Goal: Task Accomplishment & Management: Use online tool/utility

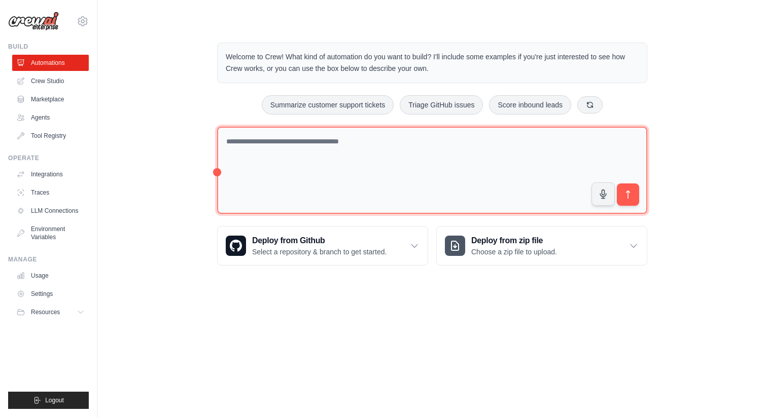
click at [292, 144] on textarea at bounding box center [432, 171] width 430 height 88
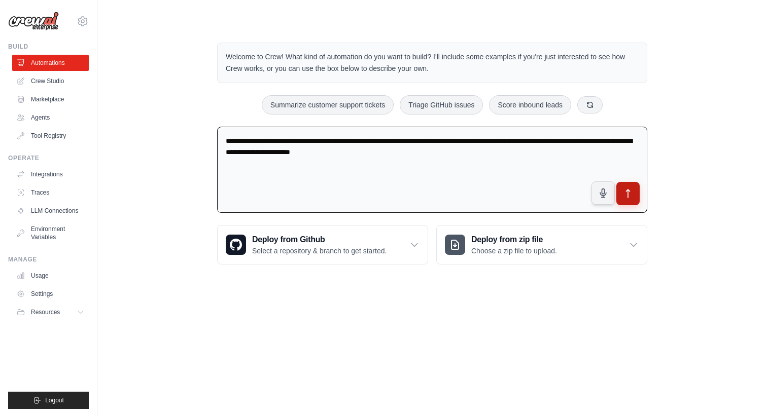
type textarea "**********"
click at [634, 198] on button "submit" at bounding box center [627, 193] width 23 height 23
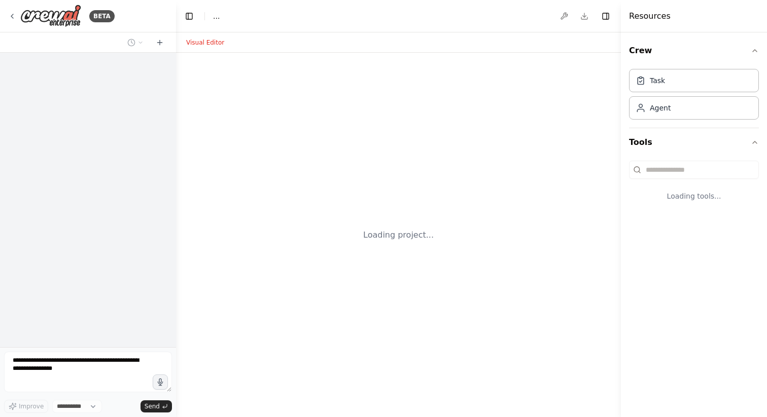
select select "****"
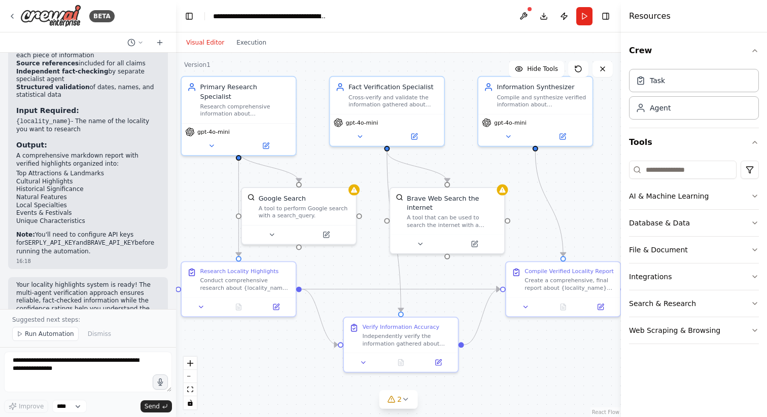
scroll to position [910, 0]
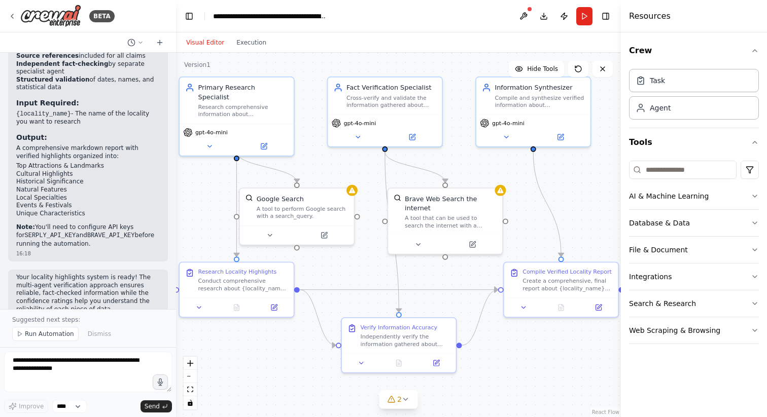
drag, startPoint x: 422, startPoint y: 197, endPoint x: 356, endPoint y: 162, distance: 74.7
click at [356, 162] on div ".deletable-edge-delete-btn { width: 20px; height: 20px; border: 0px solid #ffff…" at bounding box center [398, 235] width 445 height 365
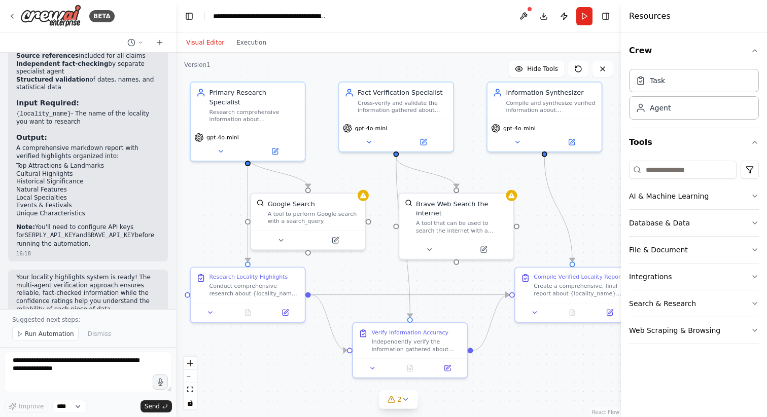
drag, startPoint x: 314, startPoint y: 165, endPoint x: 327, endPoint y: 170, distance: 13.2
click at [327, 170] on div ".deletable-edge-delete-btn { width: 20px; height: 20px; border: 0px solid #ffff…" at bounding box center [398, 235] width 445 height 365
click at [282, 239] on icon at bounding box center [281, 239] width 8 height 8
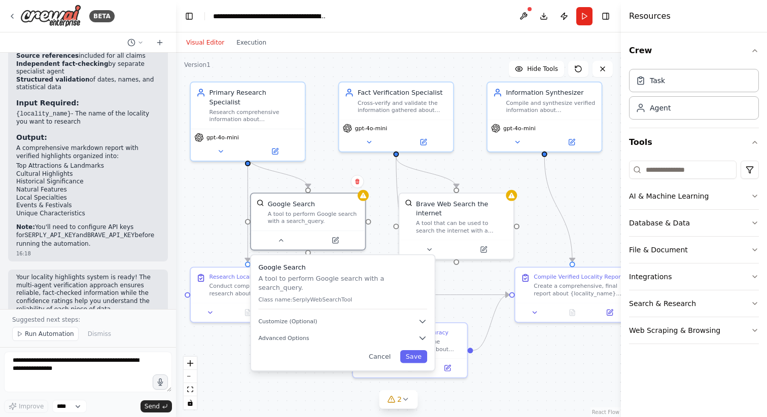
click at [321, 164] on div ".deletable-edge-delete-btn { width: 20px; height: 20px; border: 0px solid #ffff…" at bounding box center [398, 235] width 445 height 365
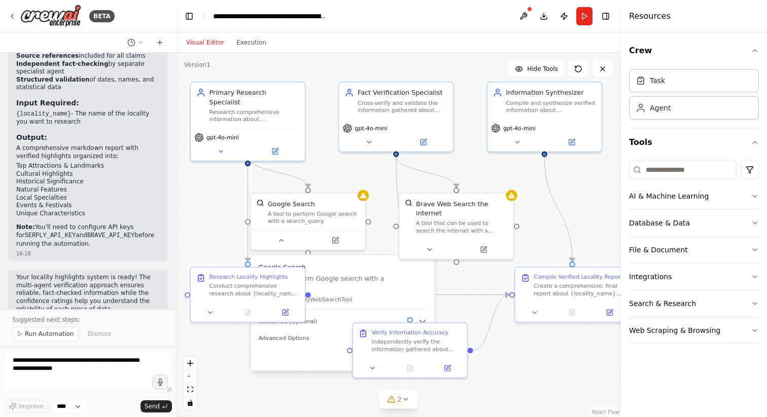
click at [336, 169] on div ".deletable-edge-delete-btn { width: 20px; height: 20px; border: 0px solid #ffff…" at bounding box center [398, 235] width 445 height 365
click at [376, 183] on div ".deletable-edge-delete-btn { width: 20px; height: 20px; border: 0px solid #ffff…" at bounding box center [398, 235] width 445 height 365
click at [202, 221] on div ".deletable-edge-delete-btn { width: 20px; height: 20px; border: 0px solid #ffff…" at bounding box center [398, 235] width 445 height 365
click at [224, 107] on div "Research comprehensive information about {locality_name}, focusing on key highl…" at bounding box center [254, 114] width 90 height 15
click at [238, 107] on div "Research comprehensive information about {locality_name}, focusing on key highl…" at bounding box center [254, 114] width 90 height 15
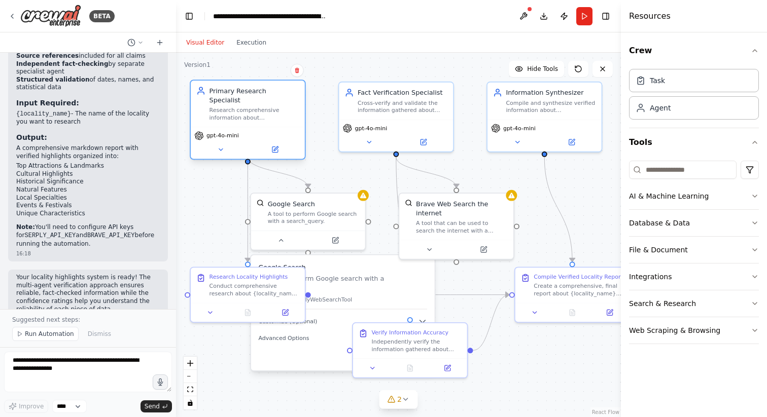
click at [238, 107] on div "Research comprehensive information about {locality_name}, focusing on key highl…" at bounding box center [254, 114] width 90 height 15
click at [221, 146] on icon at bounding box center [221, 150] width 8 height 8
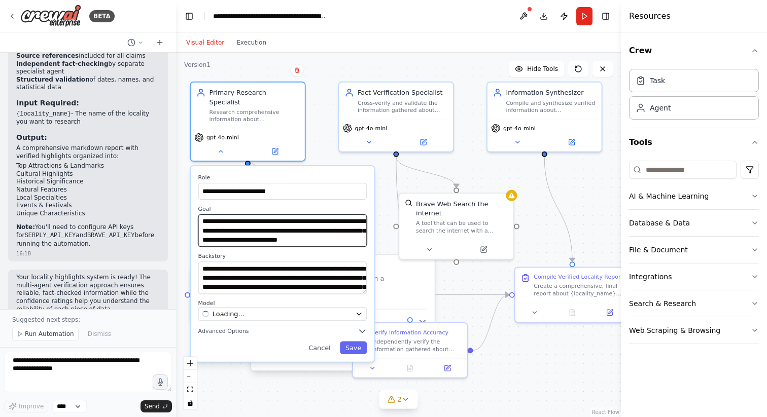
click at [238, 220] on textarea "**********" at bounding box center [282, 231] width 169 height 32
click at [225, 221] on textarea "**********" at bounding box center [282, 231] width 169 height 32
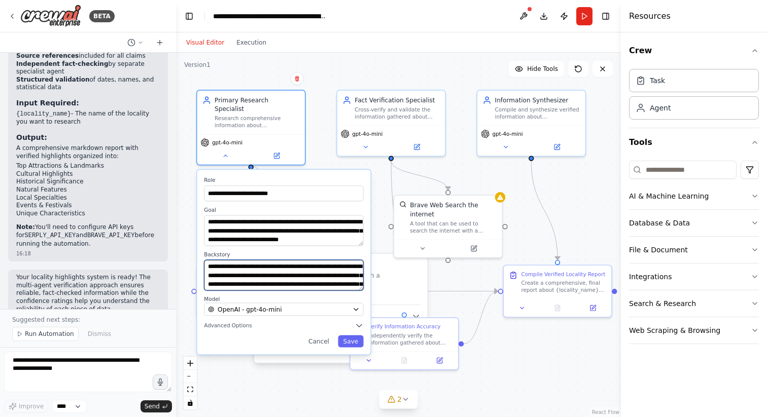
click at [258, 263] on textarea "**********" at bounding box center [283, 275] width 159 height 30
click at [314, 263] on textarea "**********" at bounding box center [283, 275] width 159 height 30
click at [330, 271] on textarea "**********" at bounding box center [283, 275] width 159 height 30
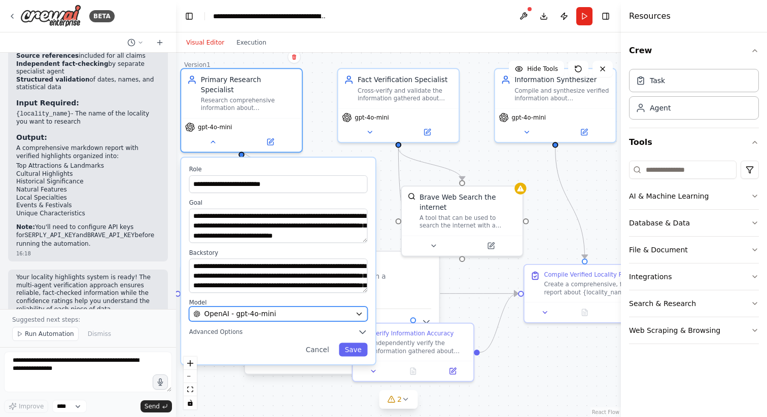
click at [267, 309] on span "OpenAI - gpt-4o-mini" at bounding box center [240, 314] width 72 height 10
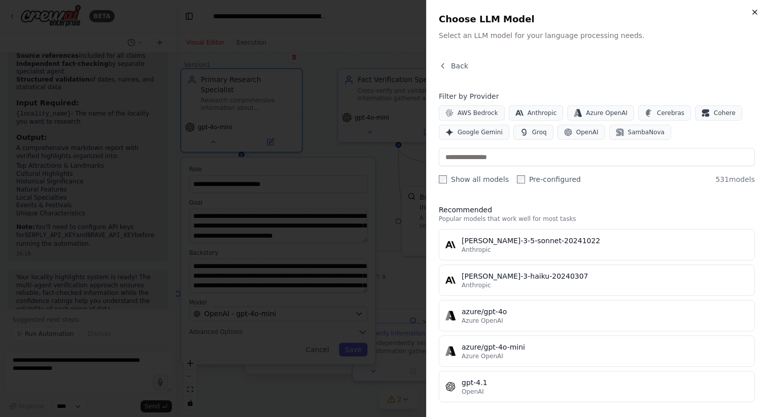
click at [751, 13] on icon "button" at bounding box center [755, 12] width 8 height 8
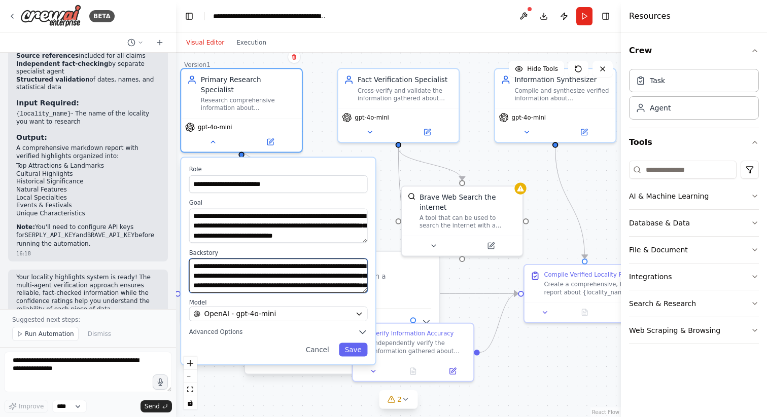
click at [294, 263] on textarea "**********" at bounding box center [278, 276] width 179 height 34
click at [387, 169] on div ".deletable-edge-delete-btn { width: 20px; height: 20px; border: 0px solid #ffff…" at bounding box center [398, 235] width 445 height 365
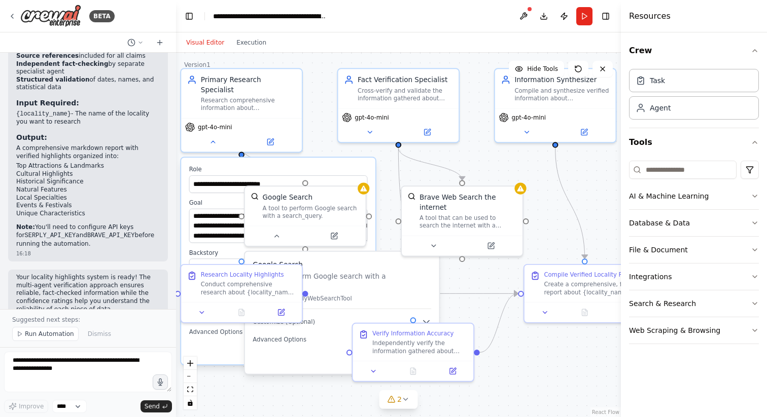
click at [320, 127] on div ".deletable-edge-delete-btn { width: 20px; height: 20px; border: 0px solid #ffff…" at bounding box center [398, 235] width 445 height 365
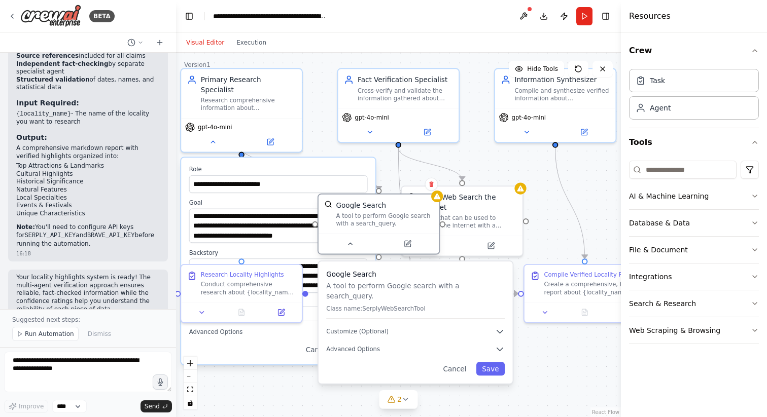
drag, startPoint x: 315, startPoint y: 188, endPoint x: 389, endPoint y: 198, distance: 74.2
click at [389, 198] on div "Google Search A tool to perform Google search with a search_query." at bounding box center [379, 214] width 121 height 39
click at [464, 362] on button "Cancel" at bounding box center [454, 369] width 35 height 14
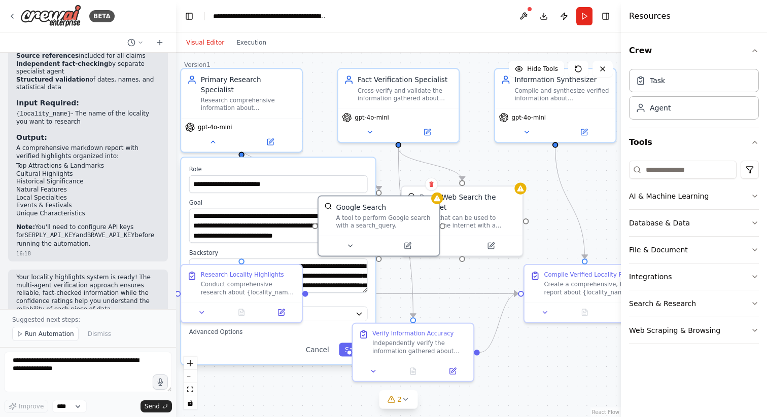
click at [491, 160] on div ".deletable-edge-delete-btn { width: 20px; height: 20px; border: 0px solid #ffff…" at bounding box center [398, 235] width 445 height 365
click at [389, 211] on div "Google Search A tool to perform Google search with a search_query." at bounding box center [384, 213] width 97 height 27
click at [320, 343] on button "Cancel" at bounding box center [317, 350] width 35 height 14
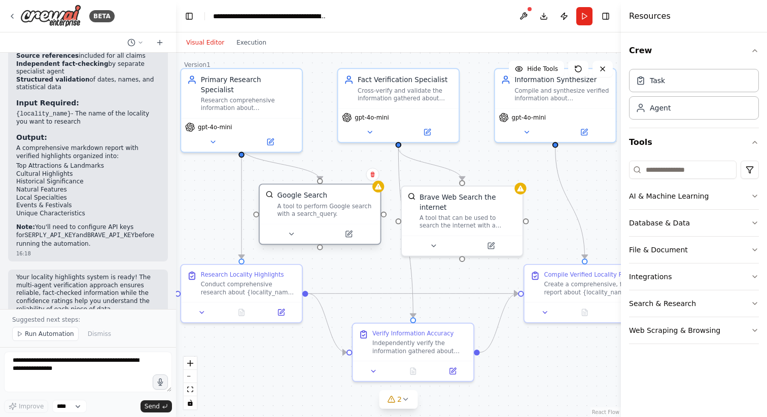
drag, startPoint x: 368, startPoint y: 201, endPoint x: 312, endPoint y: 189, distance: 57.6
click at [312, 189] on div "Google Search A tool to perform Google search with a search_query." at bounding box center [320, 204] width 121 height 39
click at [343, 233] on button at bounding box center [348, 234] width 55 height 12
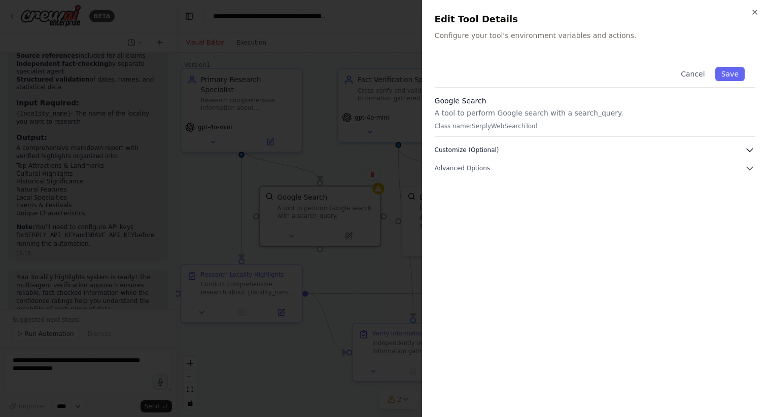
click at [505, 148] on button "Customize (Optional)" at bounding box center [595, 150] width 320 height 10
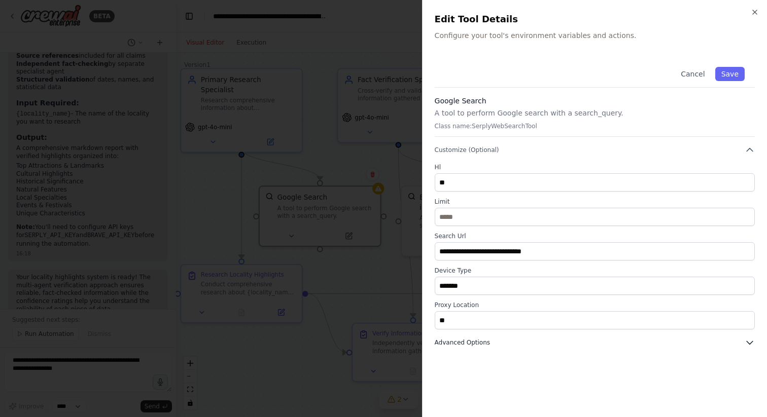
click at [495, 343] on button "Advanced Options" at bounding box center [595, 343] width 320 height 10
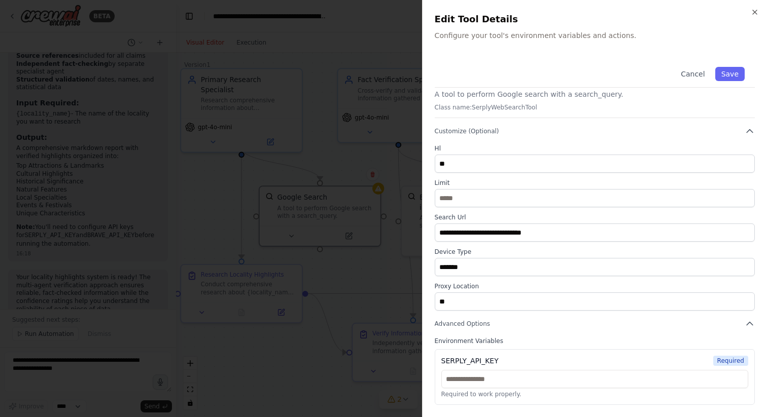
scroll to position [0, 0]
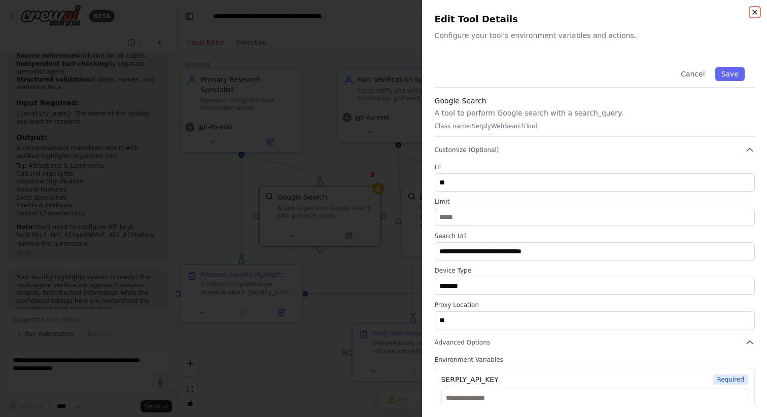
click at [753, 9] on icon "button" at bounding box center [755, 12] width 8 height 8
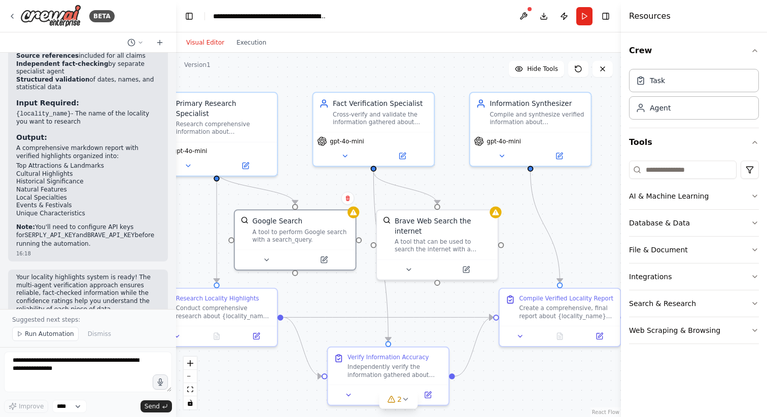
drag, startPoint x: 316, startPoint y: 138, endPoint x: 301, endPoint y: 161, distance: 27.2
click at [301, 161] on div ".deletable-edge-delete-btn { width: 20px; height: 20px; border: 0px solid #ffff…" at bounding box center [398, 235] width 445 height 365
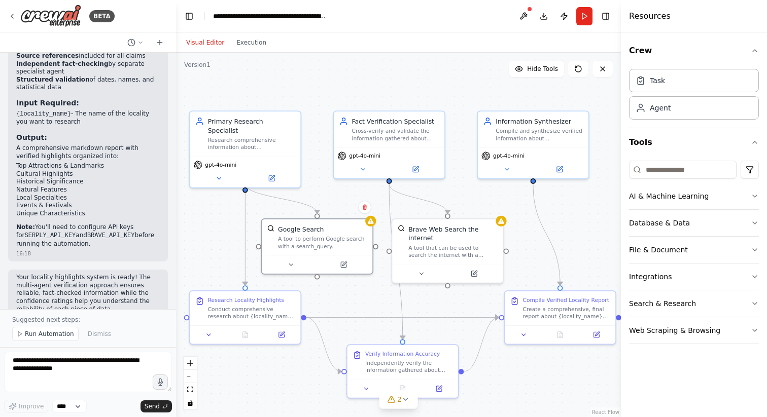
click at [505, 369] on div ".deletable-edge-delete-btn { width: 20px; height: 20px; border: 0px solid #ffff…" at bounding box center [398, 235] width 445 height 365
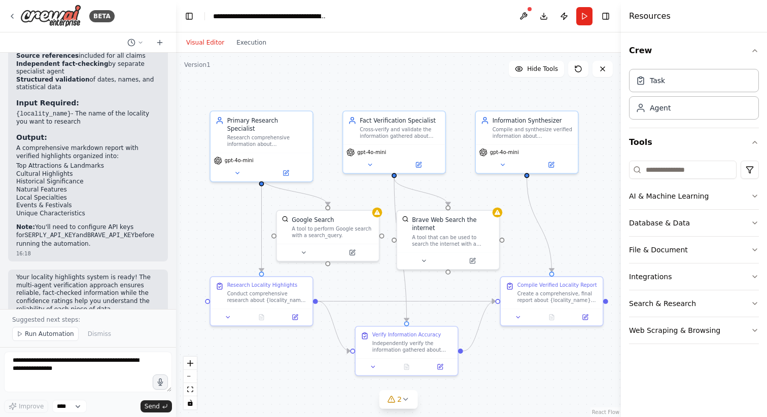
drag, startPoint x: 571, startPoint y: 225, endPoint x: 567, endPoint y: 204, distance: 20.7
click at [567, 204] on div ".deletable-edge-delete-btn { width: 20px; height: 20px; border: 0px solid #ffff…" at bounding box center [398, 235] width 445 height 365
click at [585, 22] on button "Run" at bounding box center [584, 16] width 16 height 18
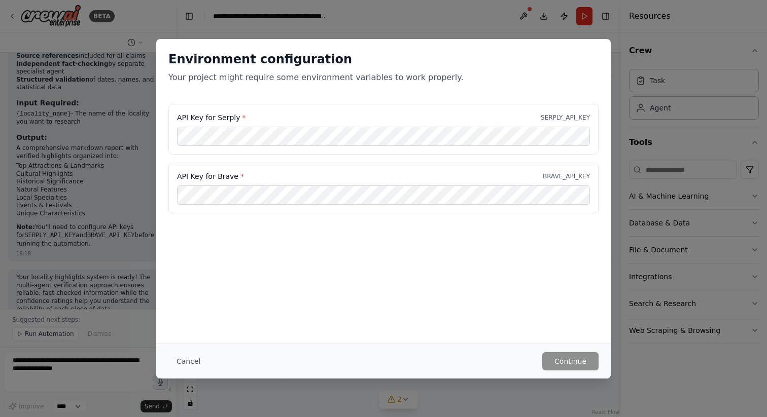
click at [313, 156] on div "API Key for Serply * SERPLY_API_KEY API Key for Brave * BRAVE_API_KEY" at bounding box center [383, 159] width 430 height 110
click at [186, 358] on button "Cancel" at bounding box center [188, 362] width 40 height 18
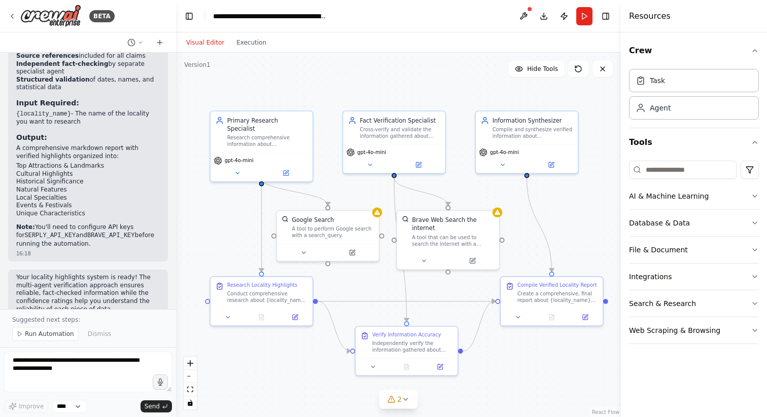
click at [328, 95] on div ".deletable-edge-delete-btn { width: 20px; height: 20px; border: 0px solid #ffff…" at bounding box center [398, 235] width 445 height 365
click at [358, 224] on div "Google Search A tool to perform Google search with a search_query." at bounding box center [333, 225] width 82 height 23
click at [374, 196] on button at bounding box center [370, 198] width 13 height 13
click at [343, 199] on button "Confirm" at bounding box center [342, 199] width 36 height 12
click at [467, 221] on div "Brave Web Search the internet" at bounding box center [453, 222] width 82 height 17
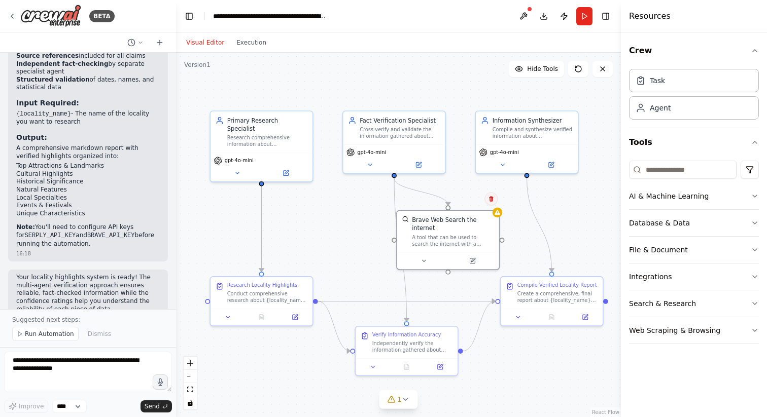
click at [487, 197] on button at bounding box center [490, 198] width 13 height 13
click at [463, 200] on button "Confirm" at bounding box center [462, 199] width 36 height 12
click at [590, 10] on button "Run" at bounding box center [584, 16] width 16 height 18
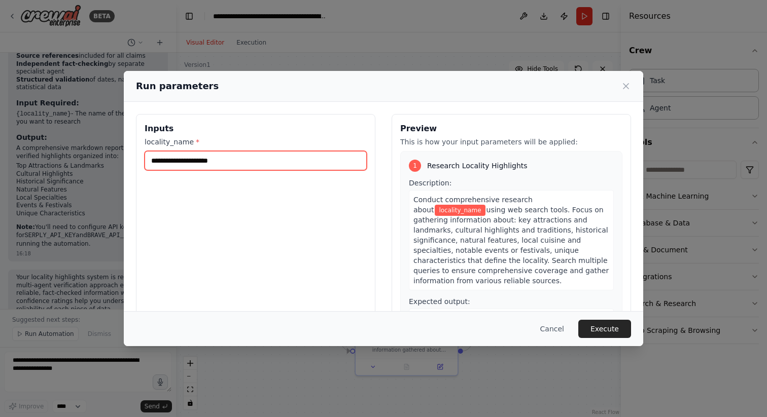
click at [274, 163] on input "locality_name *" at bounding box center [256, 160] width 222 height 19
type input "**********"
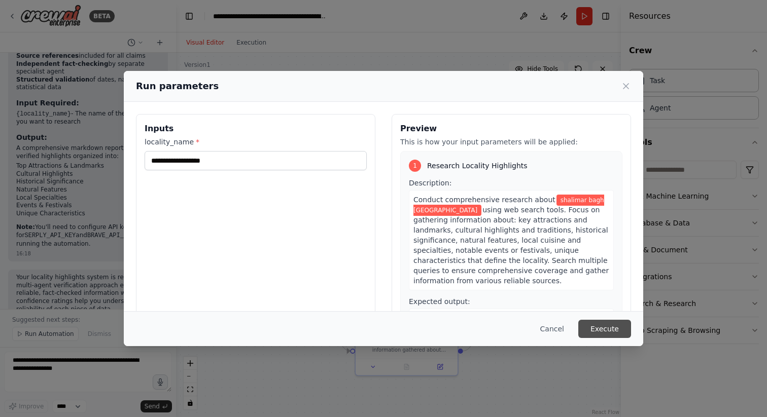
click at [603, 327] on button "Execute" at bounding box center [604, 329] width 53 height 18
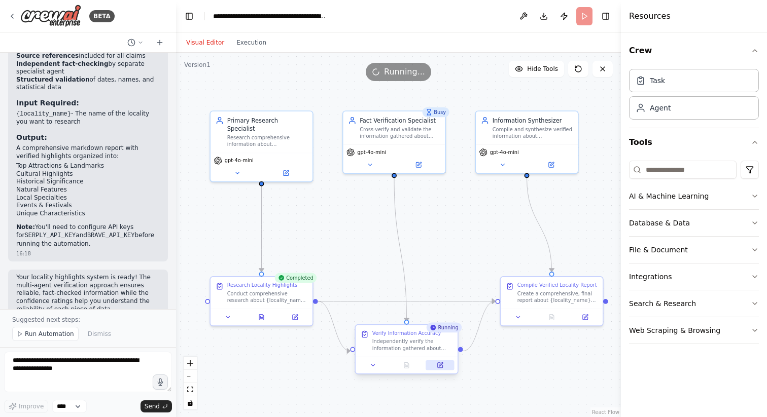
click at [442, 369] on button at bounding box center [440, 366] width 28 height 10
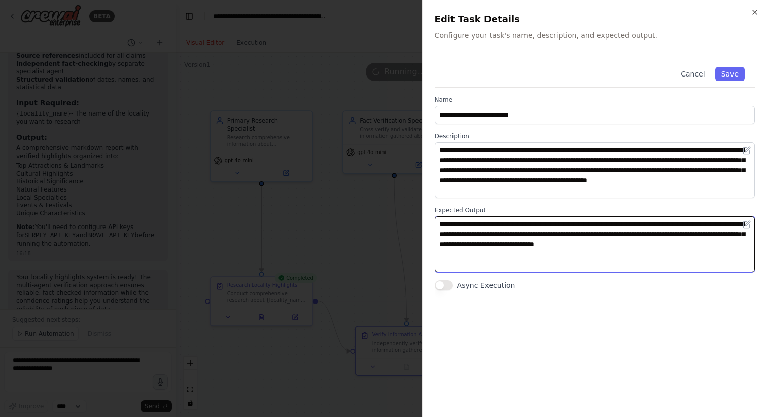
click at [478, 229] on textarea "**********" at bounding box center [595, 245] width 320 height 56
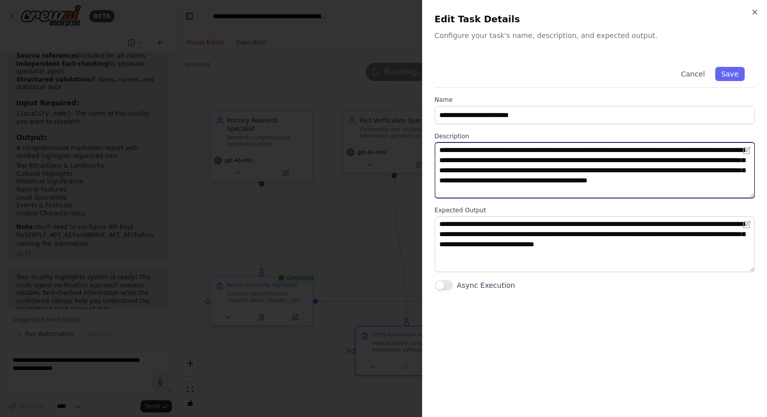
click at [504, 168] on textarea "**********" at bounding box center [595, 171] width 320 height 56
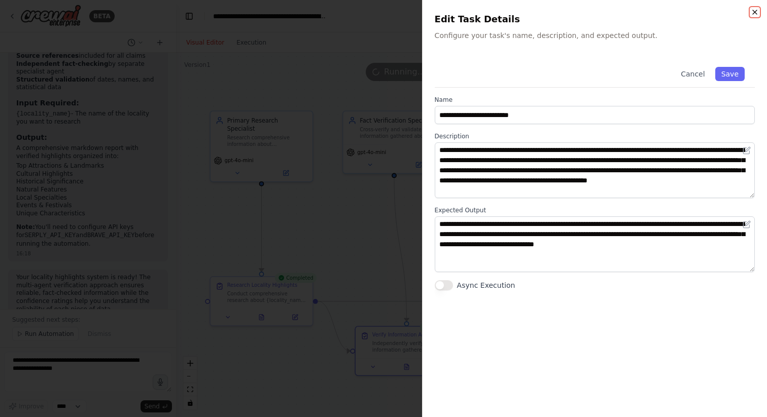
click at [754, 13] on icon "button" at bounding box center [755, 12] width 8 height 8
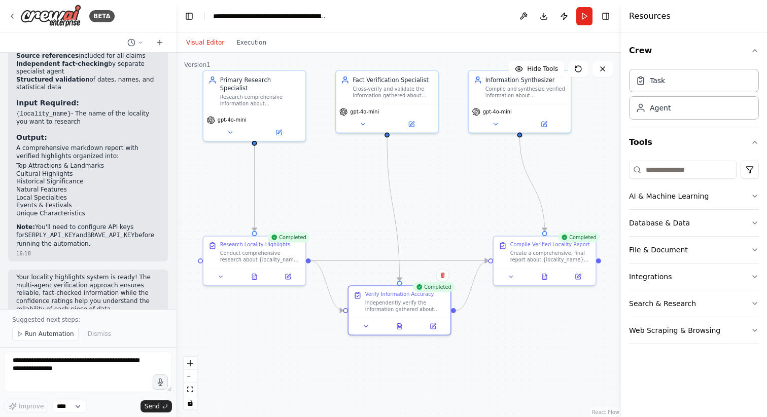
drag, startPoint x: 582, startPoint y: 198, endPoint x: 575, endPoint y: 158, distance: 41.2
click at [575, 158] on div ".deletable-edge-delete-btn { width: 20px; height: 20px; border: 0px solid #ffff…" at bounding box center [398, 235] width 445 height 365
click at [541, 254] on div "Create a comprehensive, final report about {locality_name} highlights by synthe…" at bounding box center [550, 255] width 81 height 13
click at [549, 274] on button at bounding box center [544, 275] width 35 height 10
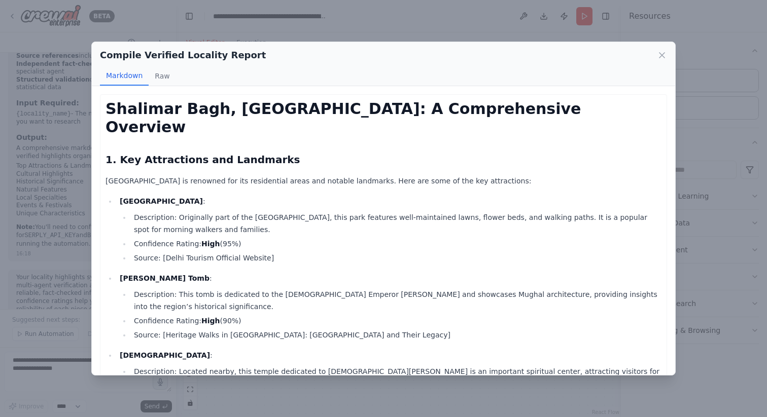
click at [280, 212] on li "Description: Originally part of the Mughal gardens, this park features well-mai…" at bounding box center [396, 224] width 531 height 24
click at [176, 197] on strong "Shalimar Bagh Park" at bounding box center [161, 201] width 83 height 8
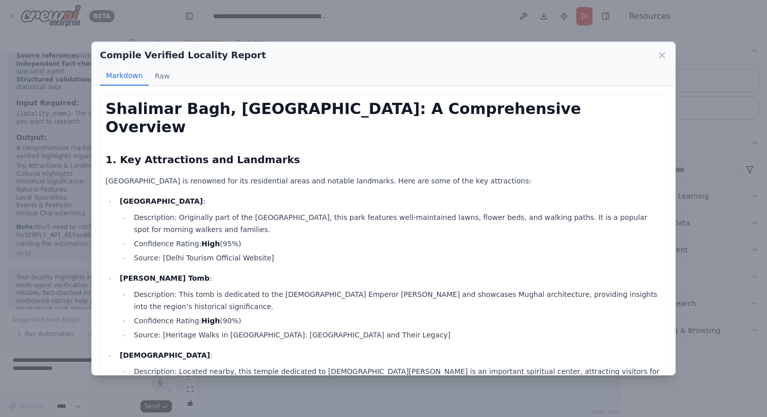
click at [242, 153] on h2 "1. Key Attractions and Landmarks" at bounding box center [384, 160] width 556 height 14
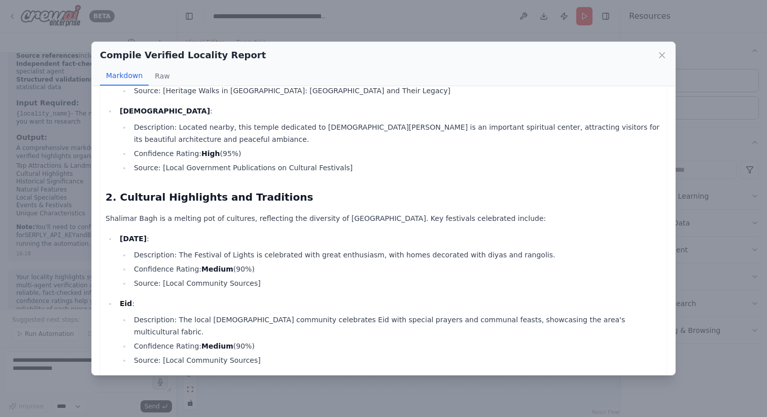
scroll to position [245, 0]
click at [212, 249] on li "Description: The Festival of Lights is celebrated with great enthusiasm, with h…" at bounding box center [396, 255] width 531 height 12
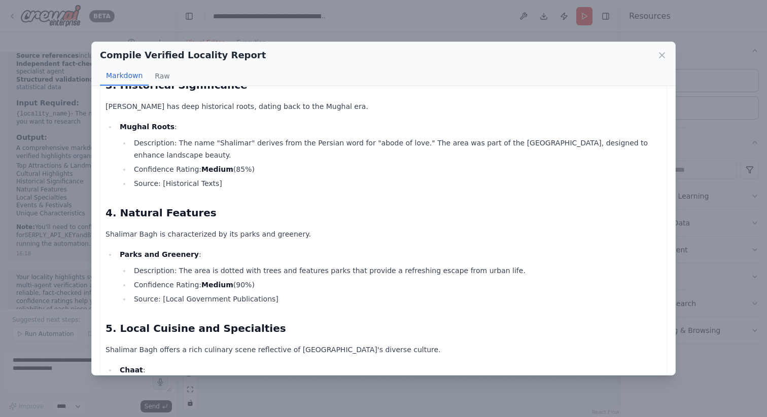
scroll to position [621, 0]
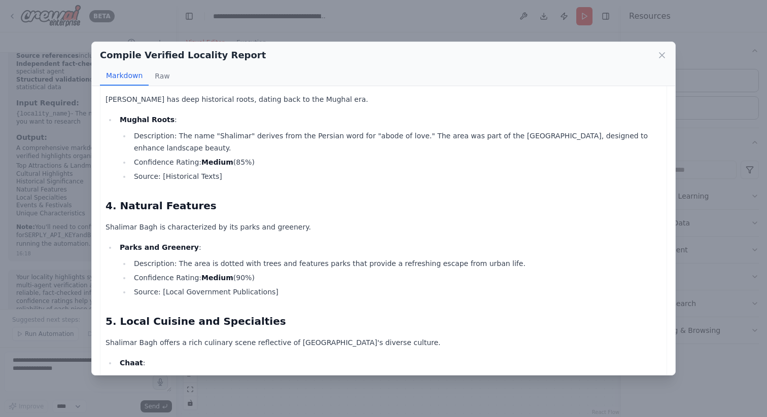
click at [260, 258] on ul "Description: The area is dotted with trees and features parks that provide a re…" at bounding box center [391, 278] width 542 height 41
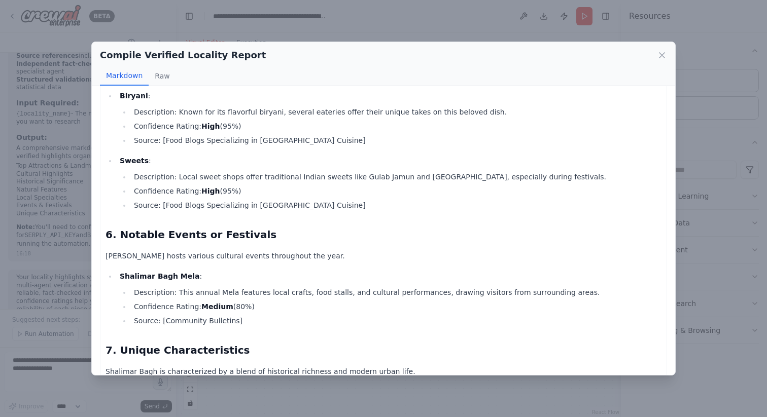
scroll to position [968, 0]
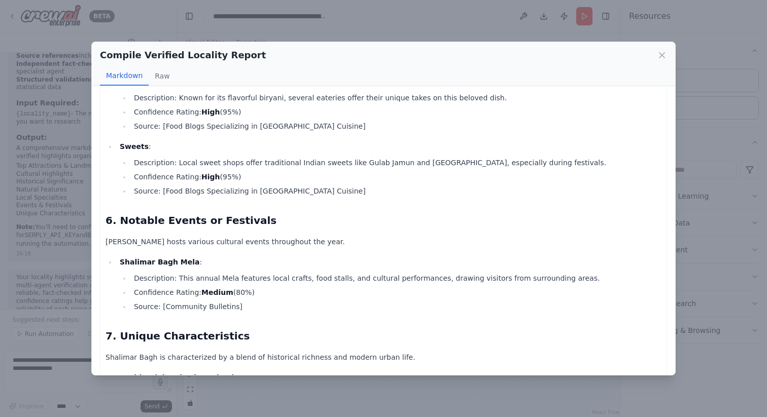
click at [175, 258] on strong "Shalimar Bagh Mela" at bounding box center [160, 262] width 80 height 8
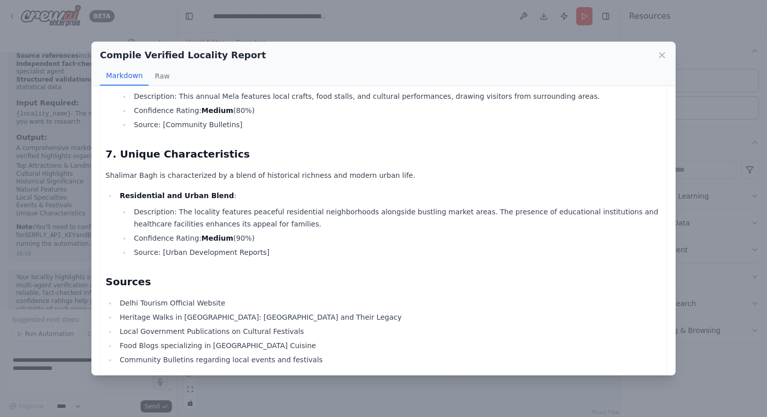
scroll to position [1157, 0]
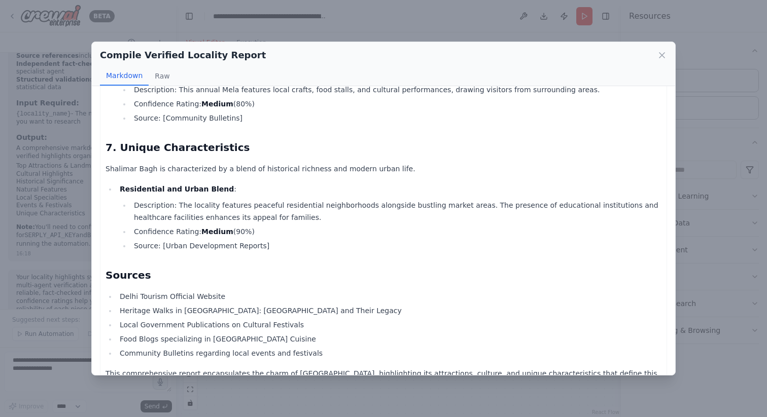
click at [180, 291] on li "Delhi Tourism Official Website" at bounding box center [389, 297] width 545 height 12
drag, startPoint x: 217, startPoint y: 265, endPoint x: 120, endPoint y: 268, distance: 96.9
click at [120, 291] on li "Delhi Tourism Official Website" at bounding box center [389, 297] width 545 height 12
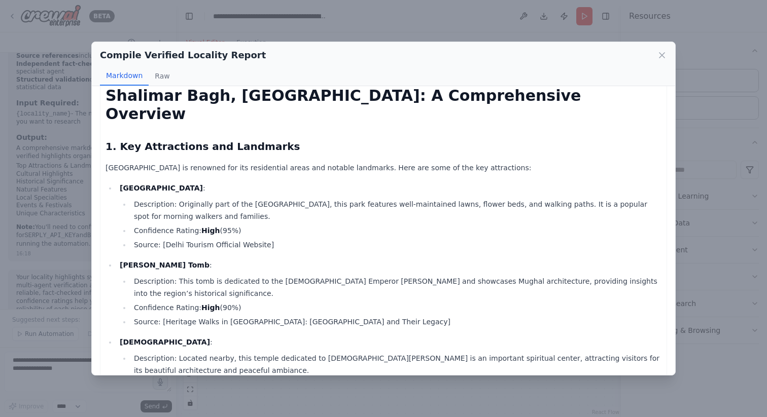
scroll to position [0, 0]
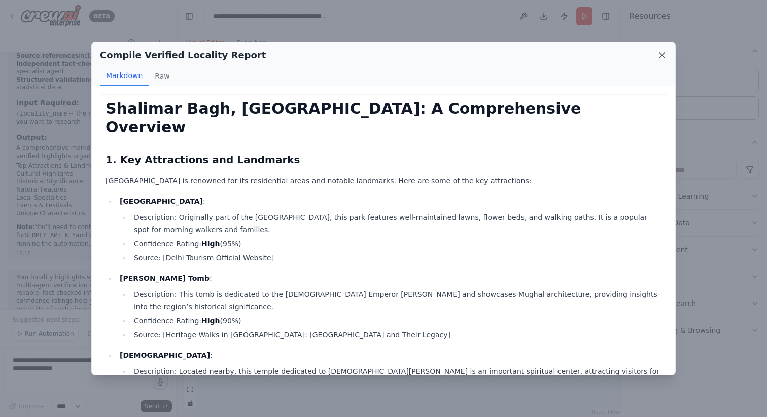
click at [663, 54] on icon at bounding box center [661, 55] width 5 height 5
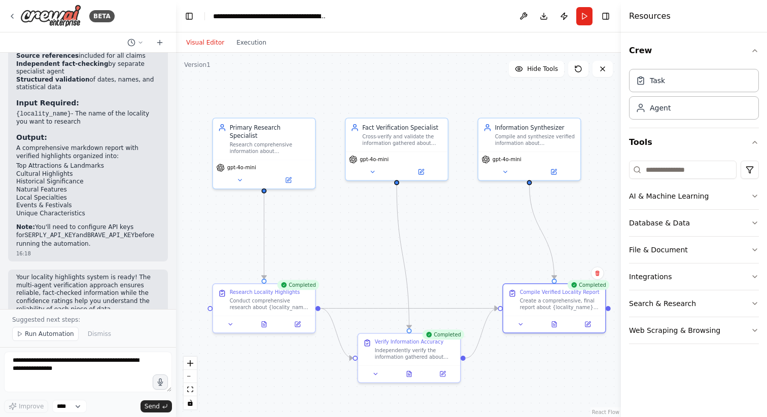
drag, startPoint x: 452, startPoint y: 159, endPoint x: 462, endPoint y: 207, distance: 48.6
click at [462, 207] on div ".deletable-edge-delete-btn { width: 20px; height: 20px; border: 0px solid #ffff…" at bounding box center [398, 235] width 445 height 365
click at [642, 103] on icon at bounding box center [641, 107] width 10 height 10
click at [411, 139] on icon at bounding box center [413, 138] width 4 height 4
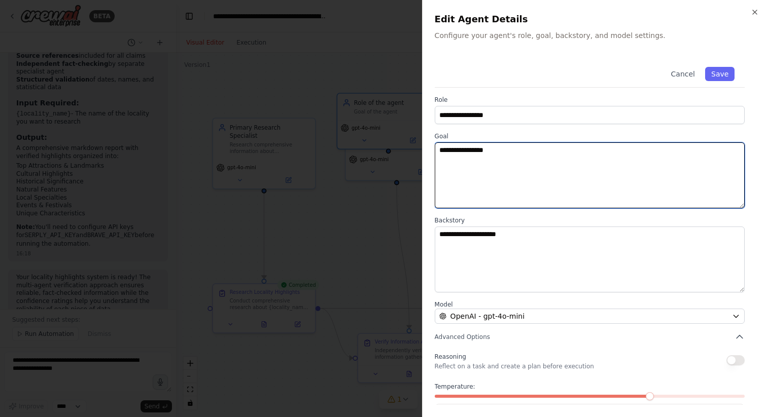
click at [498, 166] on textarea "**********" at bounding box center [590, 176] width 310 height 66
drag, startPoint x: 513, startPoint y: 154, endPoint x: 424, endPoint y: 154, distance: 89.8
click at [424, 154] on div "**********" at bounding box center [594, 208] width 345 height 417
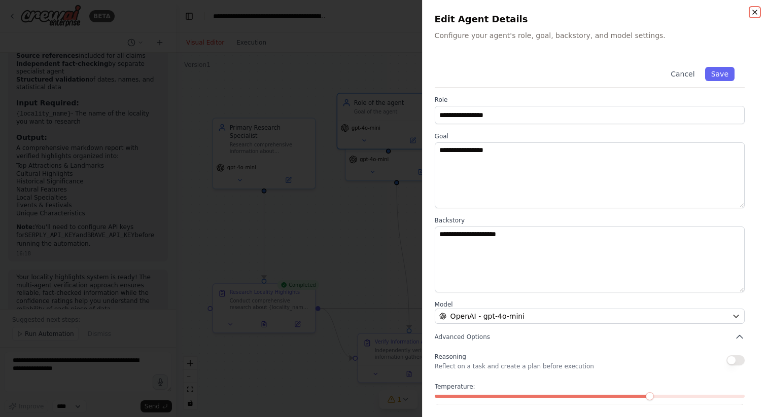
click at [754, 12] on icon "button" at bounding box center [755, 12] width 4 height 4
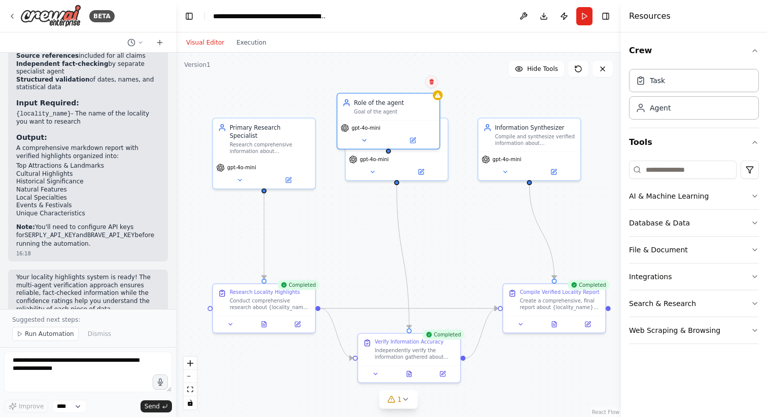
click at [431, 83] on icon at bounding box center [432, 82] width 4 height 6
click at [429, 79] on icon at bounding box center [431, 82] width 6 height 6
click at [401, 79] on button "Confirm" at bounding box center [402, 82] width 36 height 12
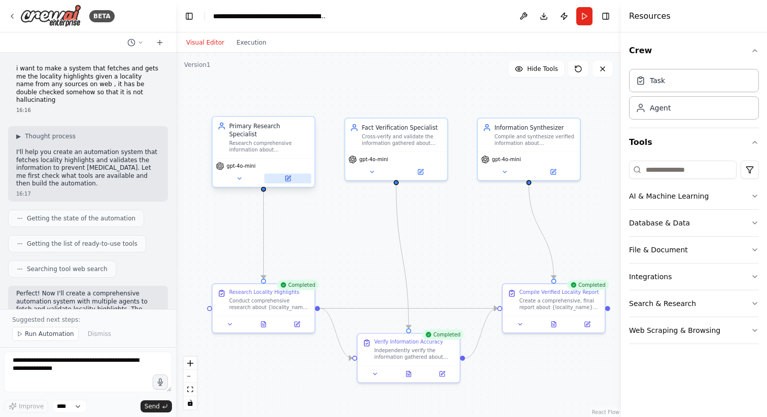
click at [283, 174] on button at bounding box center [287, 179] width 47 height 10
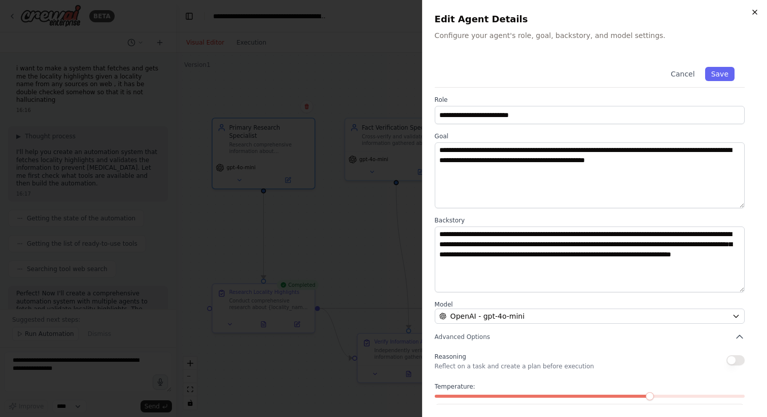
click at [753, 13] on icon "button" at bounding box center [755, 12] width 4 height 4
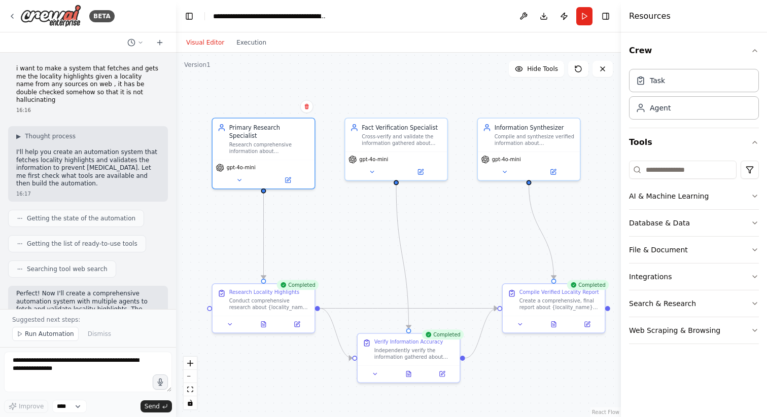
click at [436, 15] on header "**********" at bounding box center [398, 16] width 445 height 32
click at [394, 64] on div ".deletable-edge-delete-btn { width: 20px; height: 20px; border: 0px solid #ffff…" at bounding box center [398, 235] width 445 height 365
click at [489, 11] on header "**********" at bounding box center [398, 16] width 445 height 32
click at [483, 11] on header "**********" at bounding box center [398, 16] width 445 height 32
click at [478, 11] on header "**********" at bounding box center [398, 16] width 445 height 32
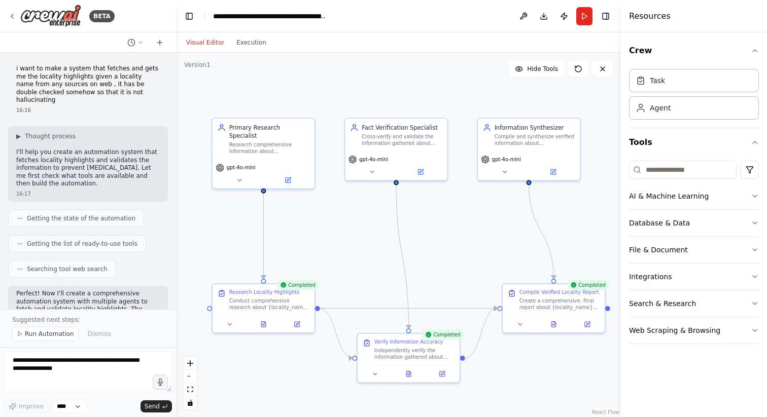
click at [483, 12] on header "**********" at bounding box center [398, 16] width 445 height 32
click at [241, 176] on icon at bounding box center [239, 179] width 7 height 7
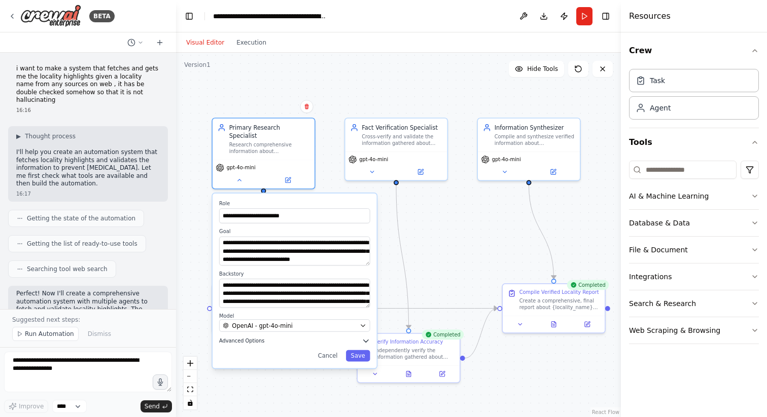
click at [260, 338] on span "Advanced Options" at bounding box center [241, 341] width 45 height 7
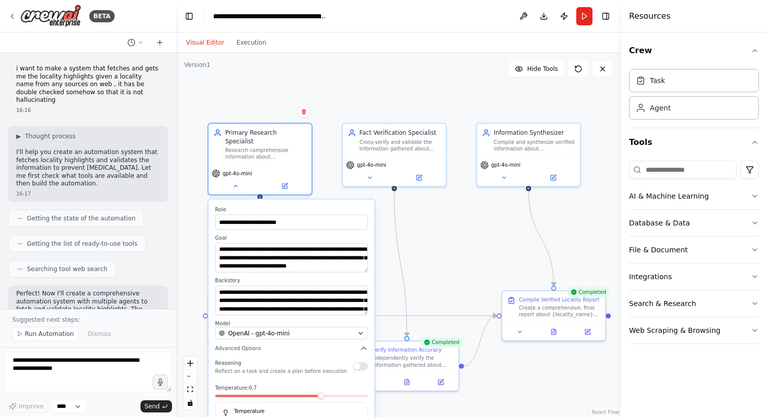
click at [320, 174] on div ".deletable-edge-delete-btn { width: 20px; height: 20px; border: 0px solid #ffff…" at bounding box center [398, 235] width 445 height 365
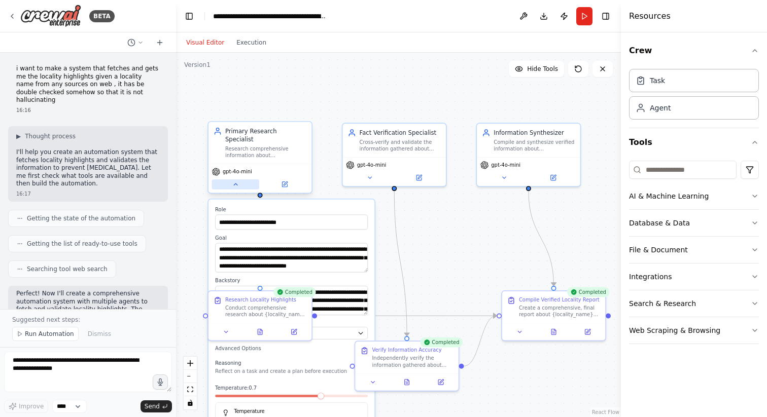
click at [236, 181] on icon at bounding box center [235, 184] width 7 height 7
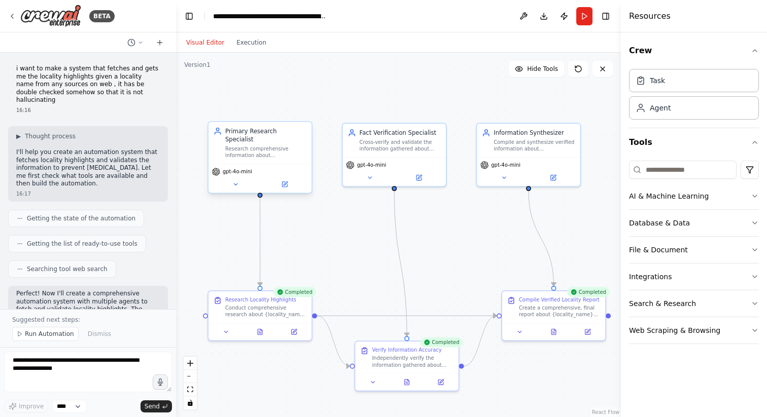
click at [265, 146] on div "Research comprehensive information about {locality_name}, focusing on key highl…" at bounding box center [265, 152] width 81 height 13
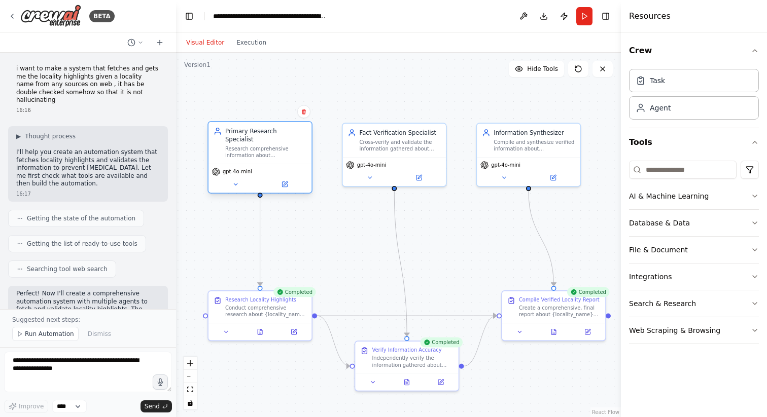
click at [265, 146] on div "Research comprehensive information about {locality_name}, focusing on key highl…" at bounding box center [265, 152] width 81 height 13
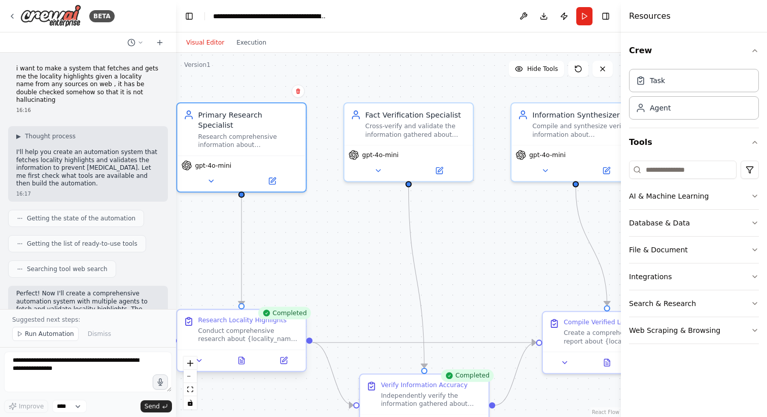
click at [240, 330] on div "Conduct comprehensive research about {locality_name} using web search tools. Fo…" at bounding box center [248, 335] width 101 height 17
click at [243, 363] on icon at bounding box center [242, 361] width 6 height 7
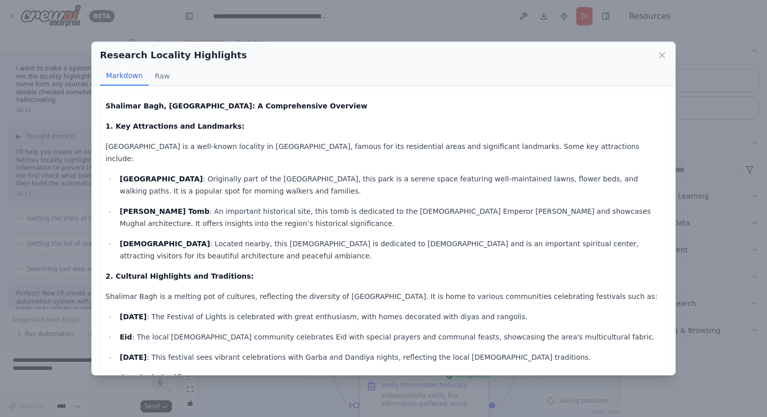
click at [238, 205] on p "Shah Alam's Tomb : An important historical site, this tomb is dedicated to the …" at bounding box center [391, 217] width 542 height 24
click at [159, 70] on button "Raw" at bounding box center [162, 75] width 27 height 19
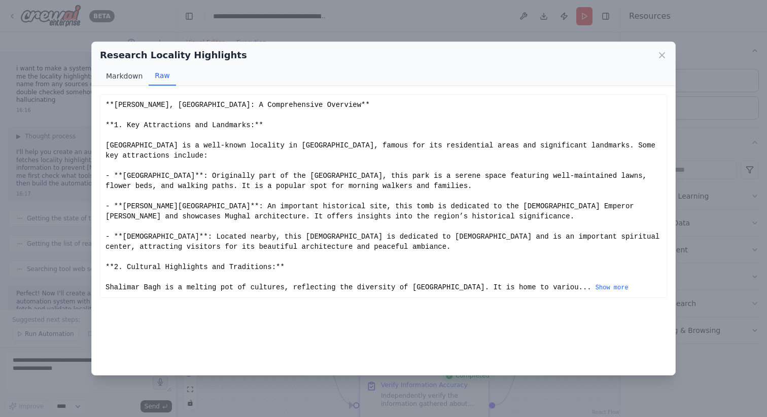
click at [126, 76] on button "Markdown" at bounding box center [124, 75] width 49 height 19
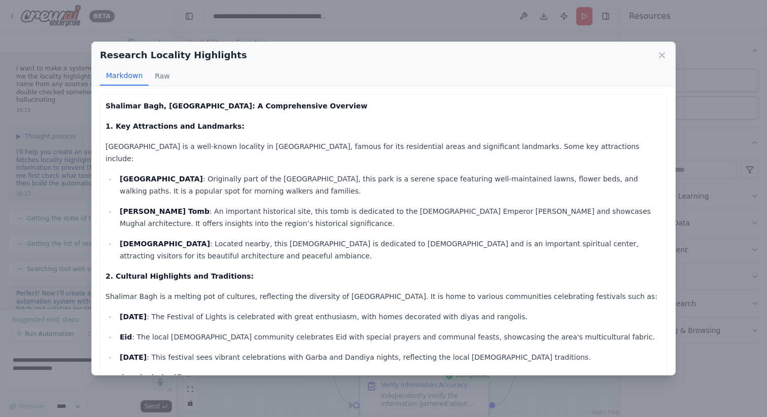
click at [662, 53] on icon at bounding box center [662, 55] width 10 height 10
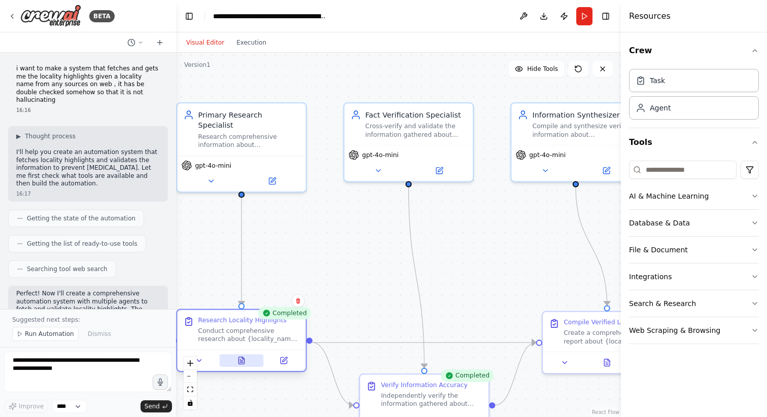
click at [243, 361] on icon at bounding box center [242, 361] width 6 height 7
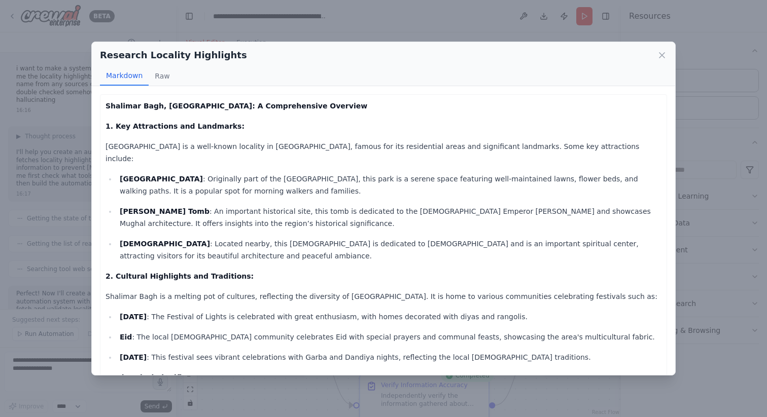
click at [234, 205] on p "Shah Alam's Tomb : An important historical site, this tomb is dedicated to the …" at bounding box center [391, 217] width 542 height 24
click at [660, 54] on icon at bounding box center [661, 55] width 5 height 5
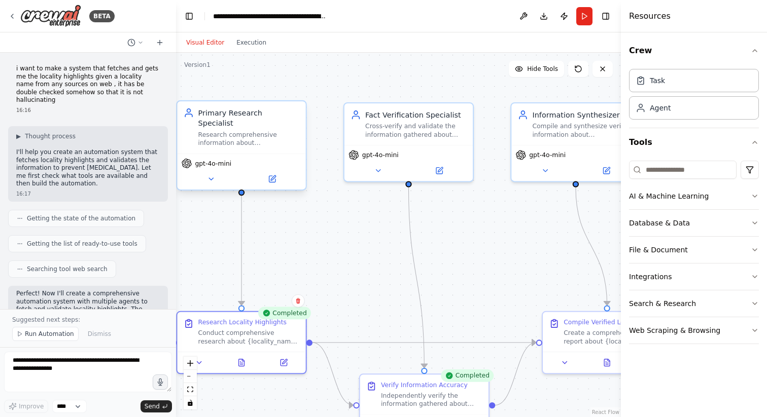
click at [239, 131] on div "Research comprehensive information about {locality_name}, focusing on key highl…" at bounding box center [248, 139] width 101 height 17
click at [278, 358] on button at bounding box center [284, 361] width 36 height 13
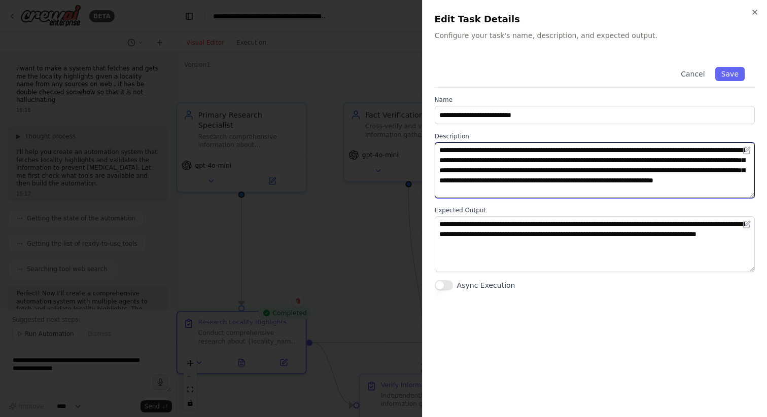
click at [502, 168] on textarea "**********" at bounding box center [595, 171] width 320 height 56
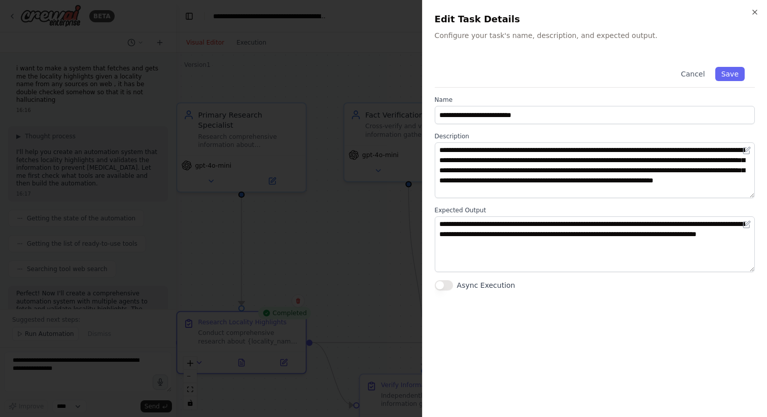
click at [759, 10] on div "**********" at bounding box center [594, 208] width 345 height 417
click at [748, 13] on h2 "Edit Task Details" at bounding box center [595, 19] width 320 height 14
click at [751, 13] on icon "button" at bounding box center [755, 12] width 8 height 8
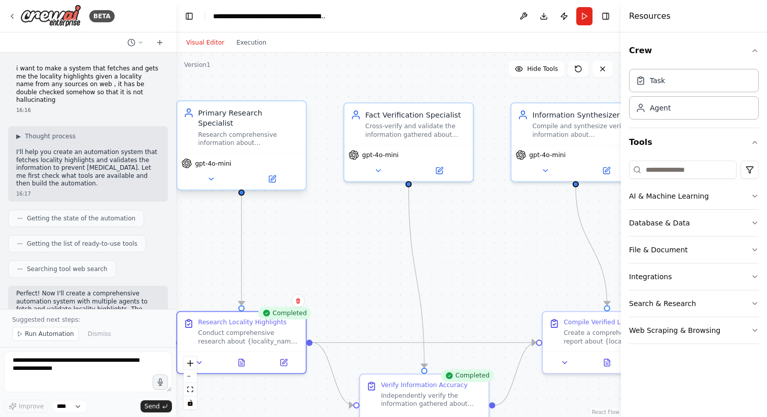
click at [275, 175] on div "gpt-4o-mini" at bounding box center [241, 172] width 128 height 36
click at [274, 176] on icon at bounding box center [272, 179] width 6 height 6
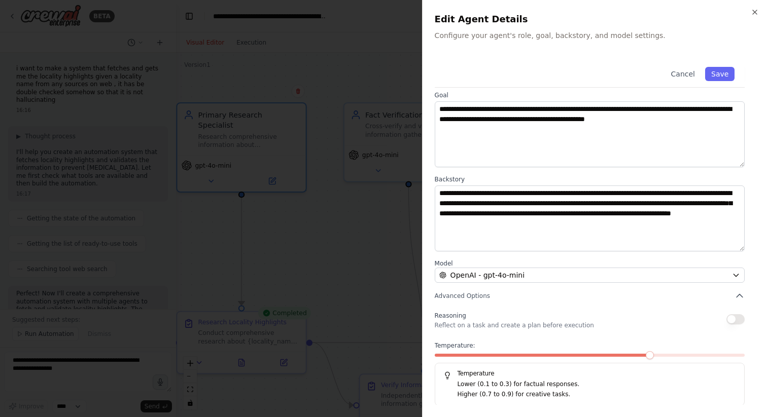
scroll to position [42, 0]
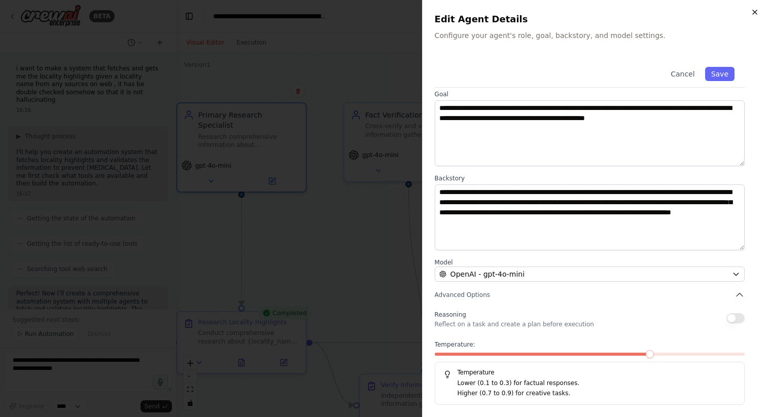
click at [753, 12] on icon "button" at bounding box center [755, 12] width 8 height 8
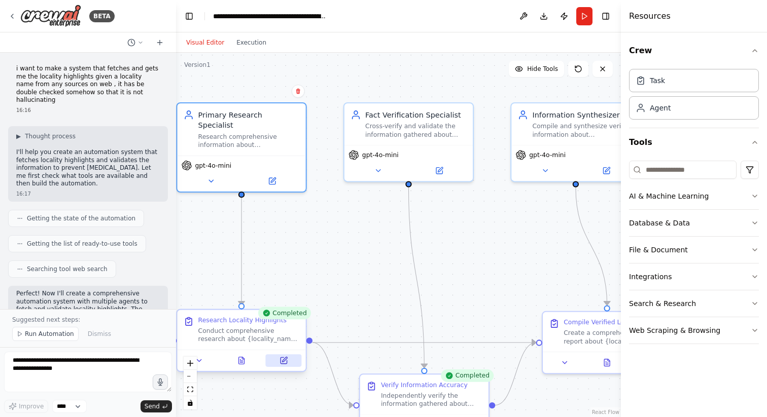
click at [281, 363] on icon at bounding box center [284, 361] width 6 height 6
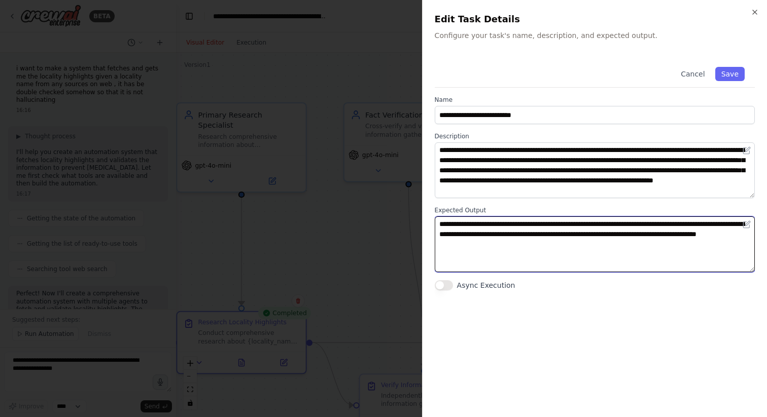
drag, startPoint x: 578, startPoint y: 248, endPoint x: 435, endPoint y: 222, distance: 145.4
click at [435, 222] on textarea "**********" at bounding box center [595, 245] width 320 height 56
click at [617, 239] on textarea "**********" at bounding box center [595, 245] width 320 height 56
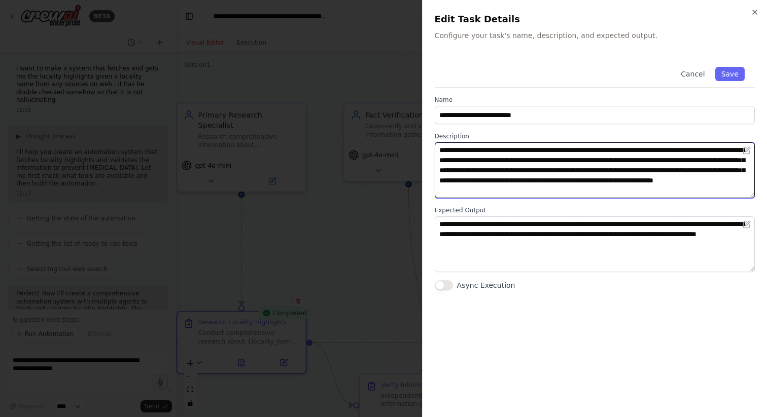
click at [538, 179] on textarea "**********" at bounding box center [595, 171] width 320 height 56
drag, startPoint x: 700, startPoint y: 190, endPoint x: 437, endPoint y: 144, distance: 266.8
click at [437, 144] on textarea "**********" at bounding box center [595, 171] width 320 height 56
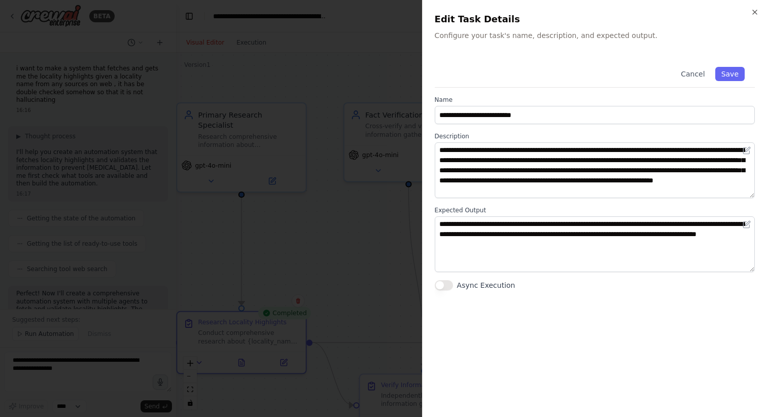
click at [551, 206] on label "Expected Output" at bounding box center [595, 210] width 320 height 8
click at [755, 13] on icon "button" at bounding box center [755, 12] width 8 height 8
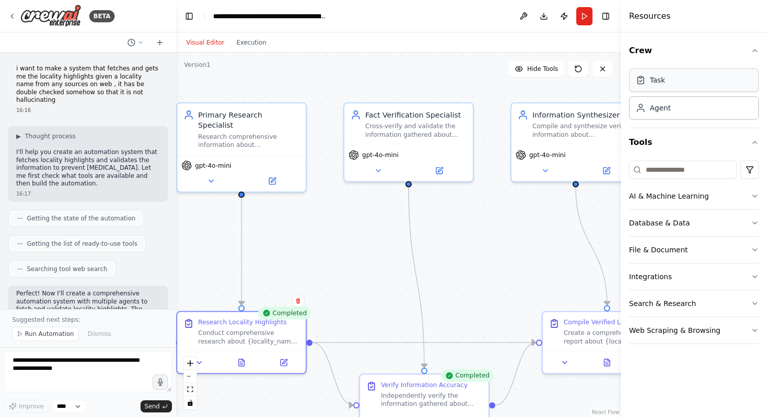
click at [668, 76] on div "Task" at bounding box center [694, 79] width 130 height 23
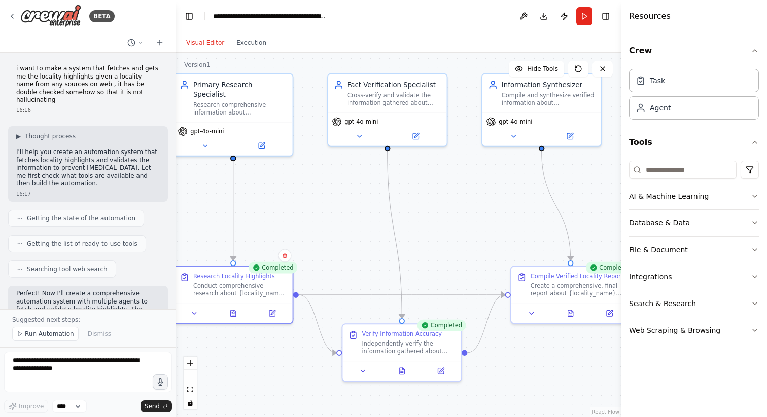
drag, startPoint x: 529, startPoint y: 204, endPoint x: 498, endPoint y: 167, distance: 47.9
click at [498, 167] on div ".deletable-edge-delete-btn { width: 20px; height: 20px; border: 0px solid #ffff…" at bounding box center [398, 235] width 445 height 365
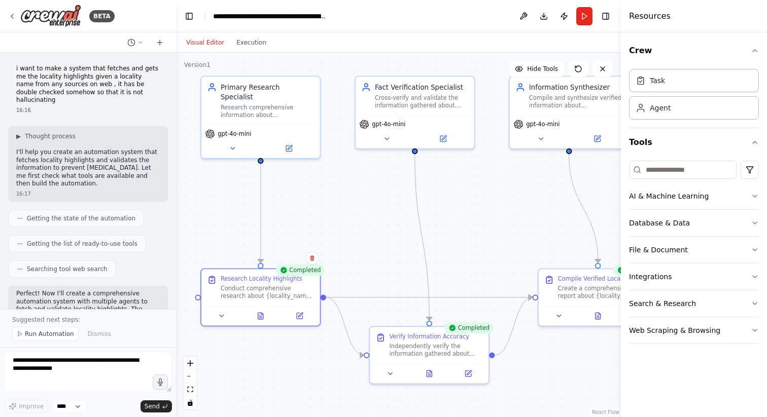
drag, startPoint x: 466, startPoint y: 191, endPoint x: 492, endPoint y: 194, distance: 26.5
click at [492, 194] on div ".deletable-edge-delete-btn { width: 20px; height: 20px; border: 0px solid #ffff…" at bounding box center [398, 235] width 445 height 365
click at [218, 314] on icon at bounding box center [221, 314] width 8 height 8
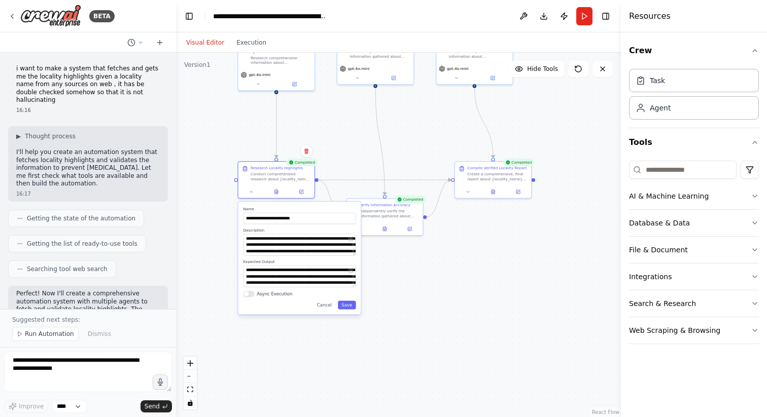
drag, startPoint x: 372, startPoint y: 307, endPoint x: 372, endPoint y: 183, distance: 124.8
click at [372, 183] on div ".deletable-edge-delete-btn { width: 20px; height: 20px; border: 0px solid #ffff…" at bounding box center [398, 235] width 445 height 365
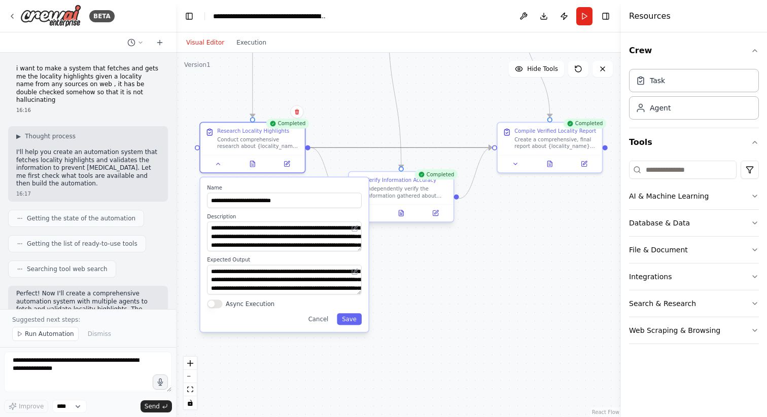
drag, startPoint x: 361, startPoint y: 150, endPoint x: 373, endPoint y: 195, distance: 46.3
click at [373, 195] on div ".deletable-edge-delete-btn { width: 20px; height: 20px; border: 0px solid #ffff…" at bounding box center [343, 62] width 372 height 305
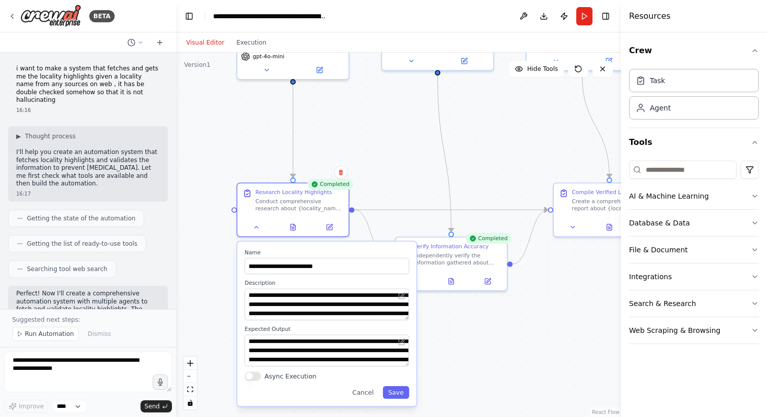
drag, startPoint x: 351, startPoint y: 113, endPoint x: 399, endPoint y: 172, distance: 75.7
click at [399, 172] on div ".deletable-edge-delete-btn { width: 20px; height: 20px; border: 0px solid #ffff…" at bounding box center [398, 235] width 445 height 365
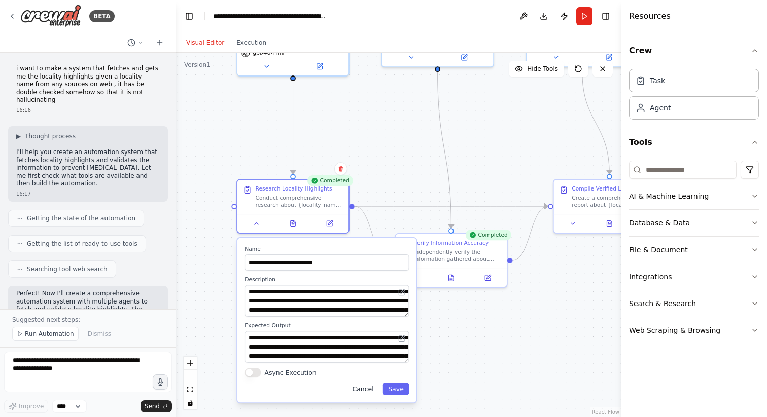
click at [369, 392] on button "Cancel" at bounding box center [363, 389] width 32 height 13
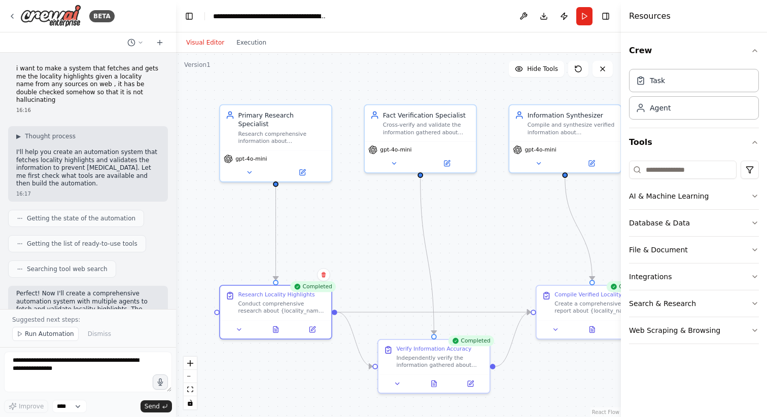
drag, startPoint x: 384, startPoint y: 178, endPoint x: 365, endPoint y: 281, distance: 105.2
click at [365, 281] on div ".deletable-edge-delete-btn { width: 20px; height: 20px; border: 0px solid #ffff…" at bounding box center [398, 235] width 445 height 365
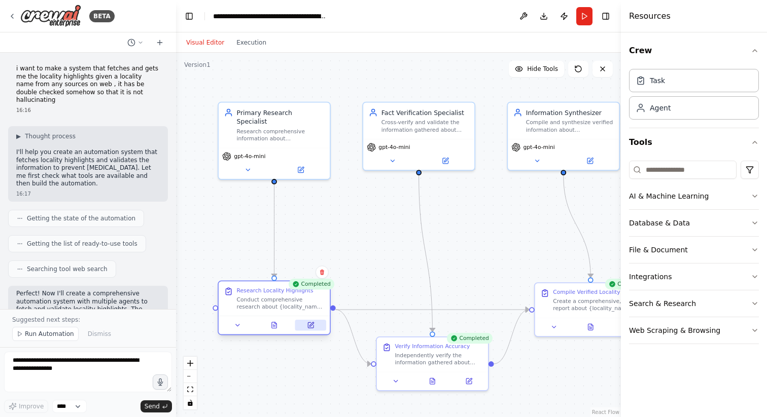
click at [310, 324] on icon at bounding box center [311, 326] width 6 height 6
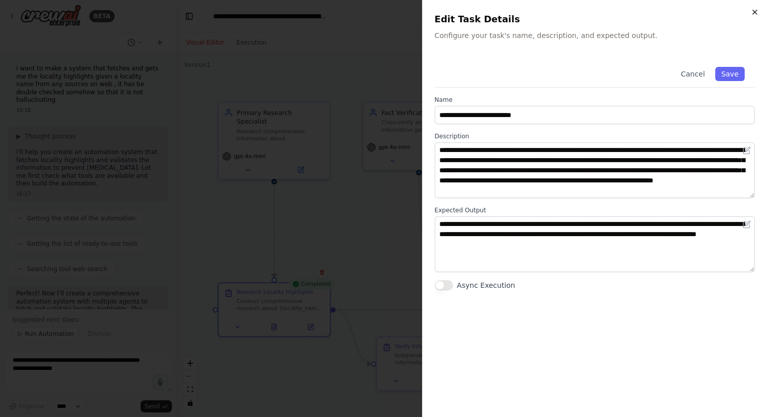
click at [754, 10] on icon "button" at bounding box center [755, 12] width 8 height 8
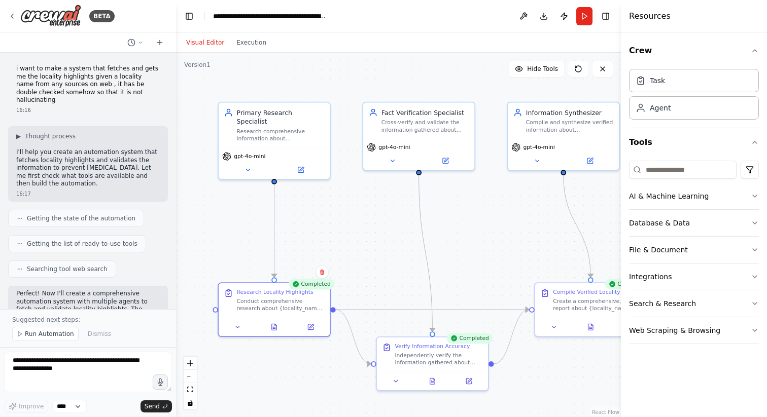
click at [214, 39] on button "Visual Editor" at bounding box center [205, 43] width 50 height 12
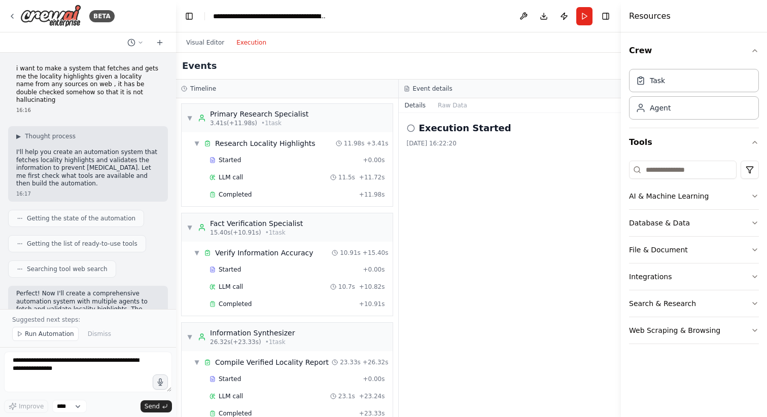
click at [253, 40] on button "Execution" at bounding box center [251, 43] width 42 height 12
click at [189, 117] on span "▼" at bounding box center [190, 118] width 6 height 8
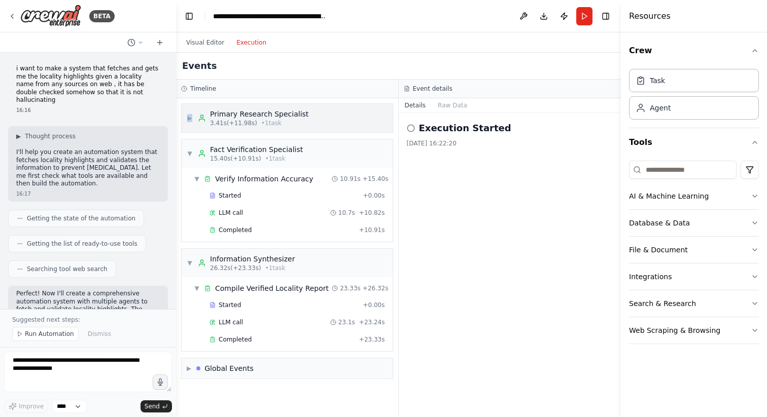
click at [189, 117] on span "▶" at bounding box center [190, 118] width 6 height 8
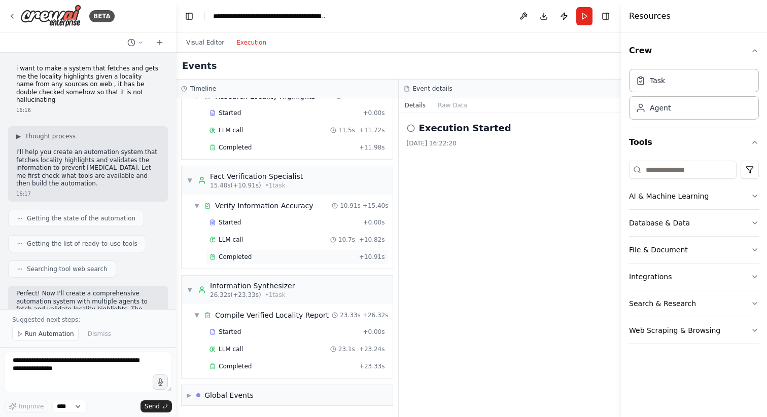
scroll to position [0, 0]
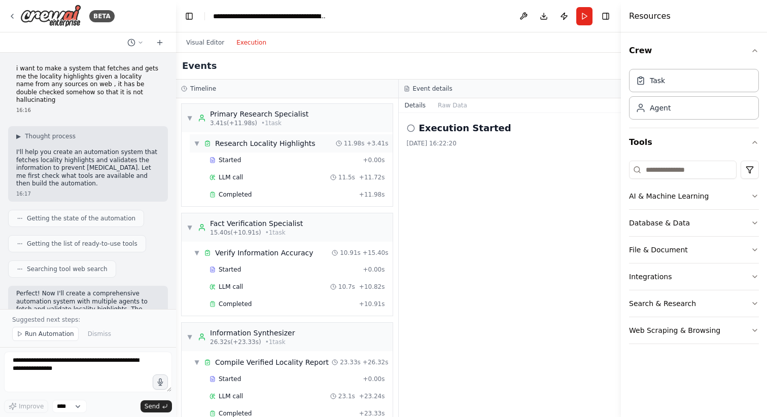
click at [247, 144] on div "Research Locality Highlights" at bounding box center [265, 143] width 100 height 10
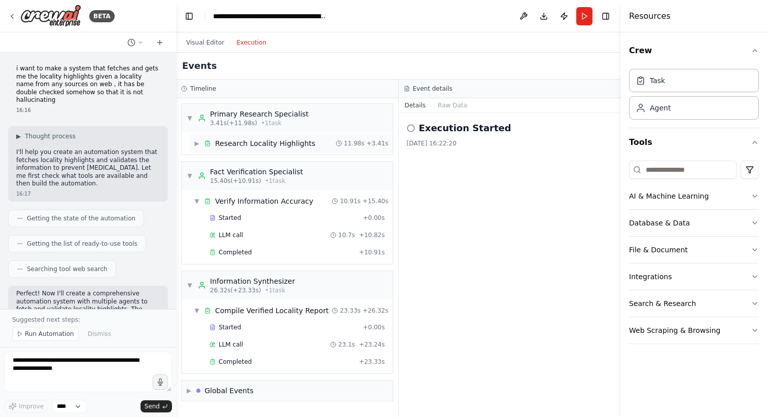
click at [247, 144] on div "Research Locality Highlights" at bounding box center [265, 143] width 100 height 10
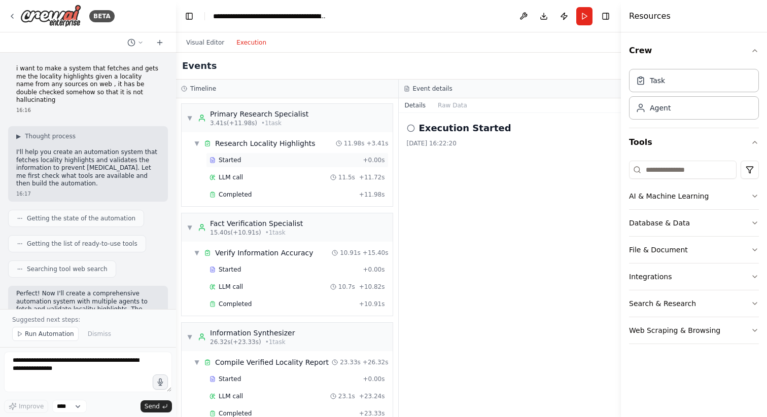
click at [241, 162] on div "Started" at bounding box center [283, 160] width 149 height 8
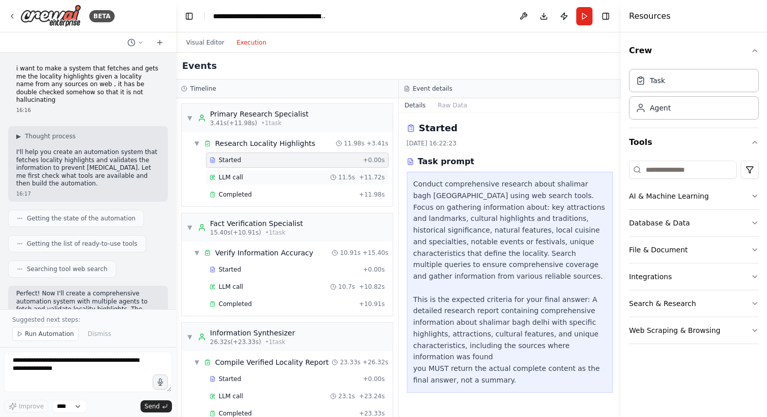
click at [260, 174] on div "LLM call 11.5s + 11.72s" at bounding box center [297, 177] width 176 height 8
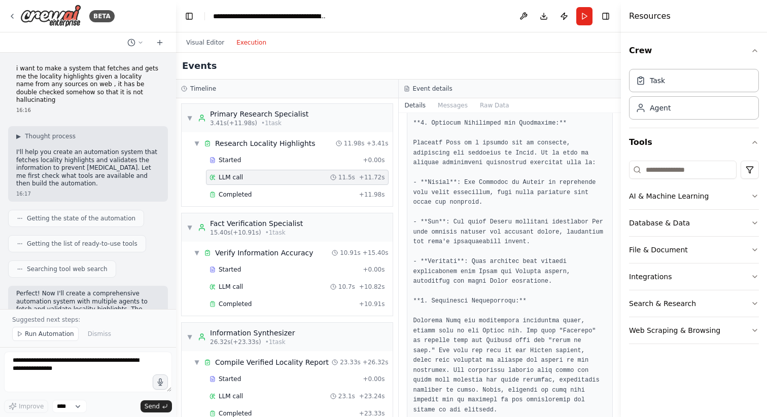
scroll to position [357, 0]
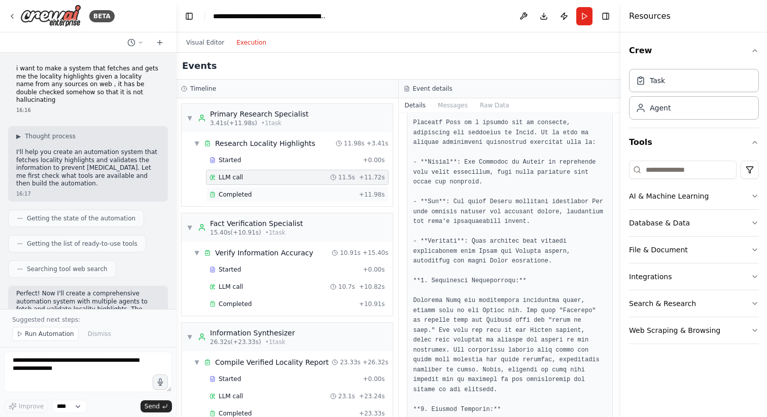
click at [278, 190] on div "Completed + 11.98s" at bounding box center [297, 194] width 183 height 15
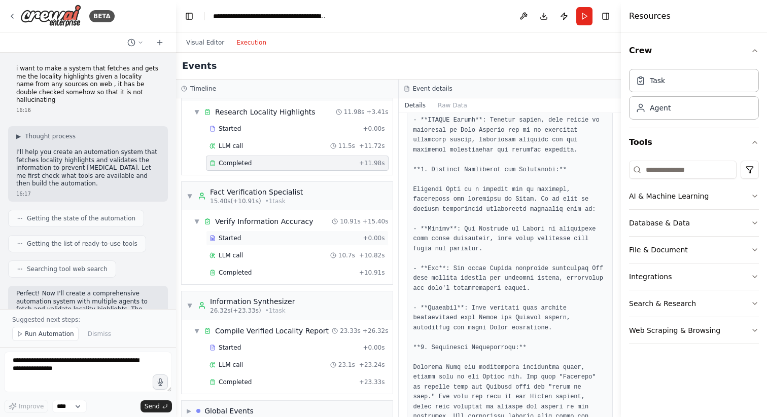
scroll to position [47, 0]
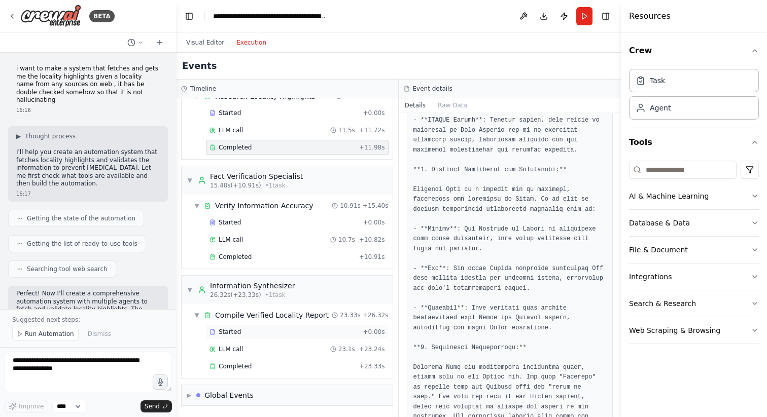
click at [242, 331] on div "Started" at bounding box center [283, 332] width 149 height 8
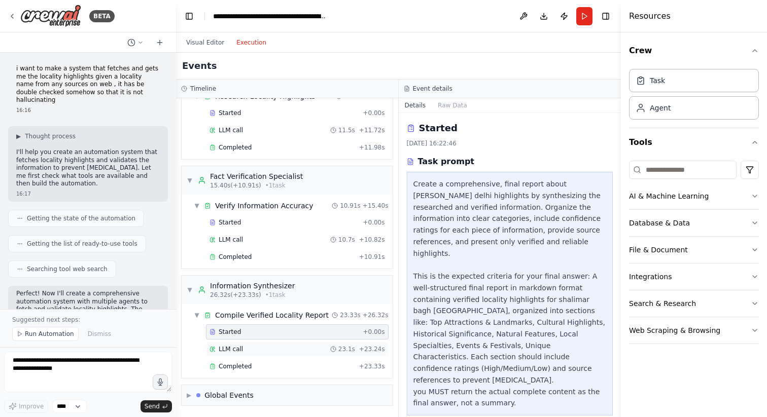
click at [265, 348] on div "LLM call 23.1s + 23.24s" at bounding box center [297, 349] width 176 height 8
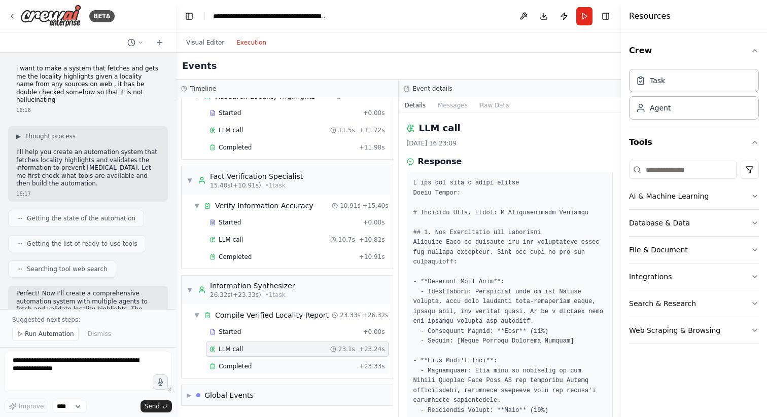
click at [243, 363] on span "Completed" at bounding box center [235, 367] width 33 height 8
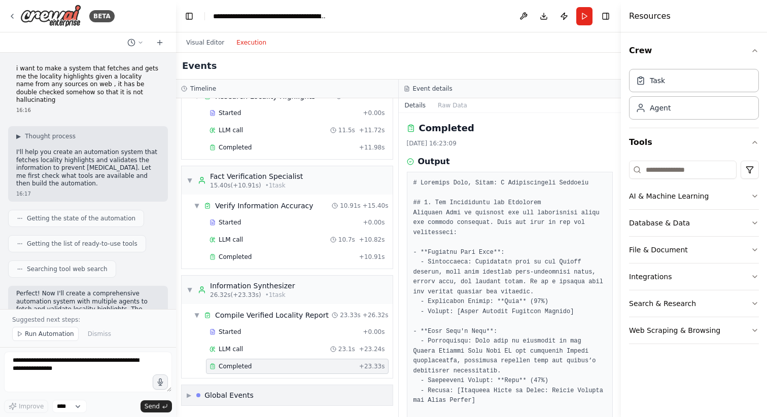
click at [189, 395] on span "▶" at bounding box center [189, 396] width 5 height 8
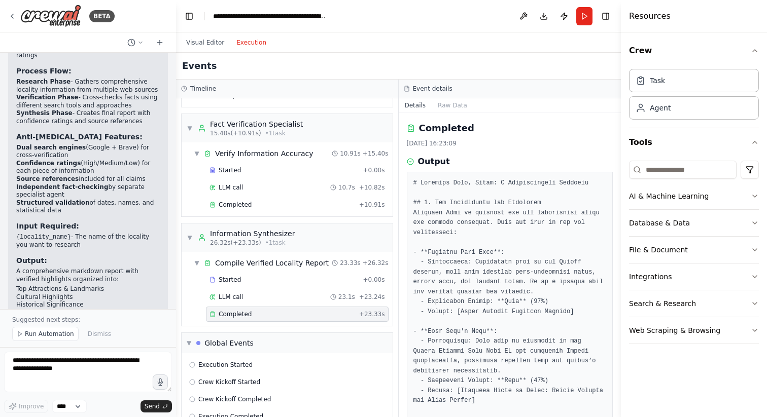
scroll to position [786, 0]
click at [43, 145] on li "Dual search engines (Google + Brave) for cross-verification" at bounding box center [88, 153] width 144 height 16
click at [145, 145] on li "Dual search engines (Google + Brave) for cross-verification" at bounding box center [88, 153] width 144 height 16
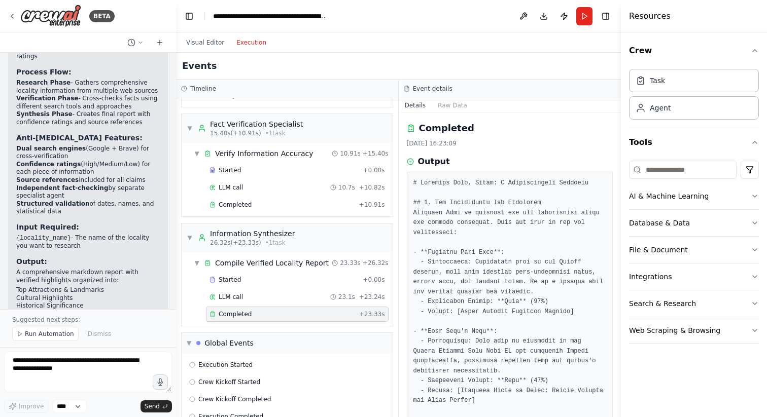
click at [41, 145] on li "Dual search engines (Google + Brave) for cross-verification" at bounding box center [88, 153] width 144 height 16
click at [145, 145] on li "Dual search engines (Google + Brave) for cross-verification" at bounding box center [88, 153] width 144 height 16
click at [93, 145] on li "Dual search engines (Google + Brave) for cross-verification" at bounding box center [88, 153] width 144 height 16
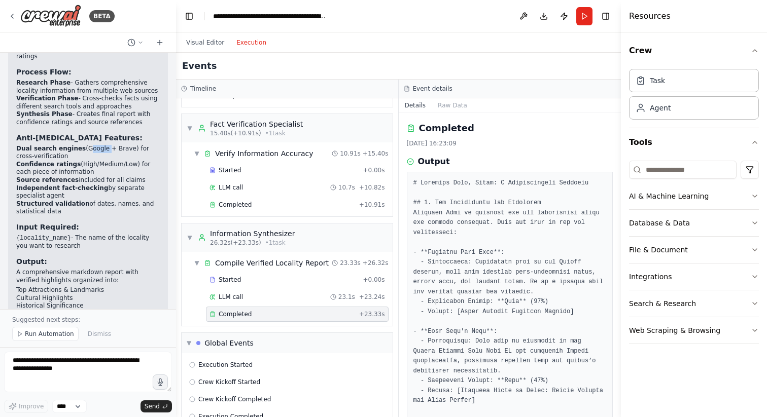
click at [93, 145] on li "Dual search engines (Google + Brave) for cross-verification" at bounding box center [88, 153] width 144 height 16
click at [119, 145] on li "Dual search engines (Google + Brave) for cross-verification" at bounding box center [88, 153] width 144 height 16
click at [149, 145] on li "Dual search engines (Google + Brave) for cross-verification" at bounding box center [88, 153] width 144 height 16
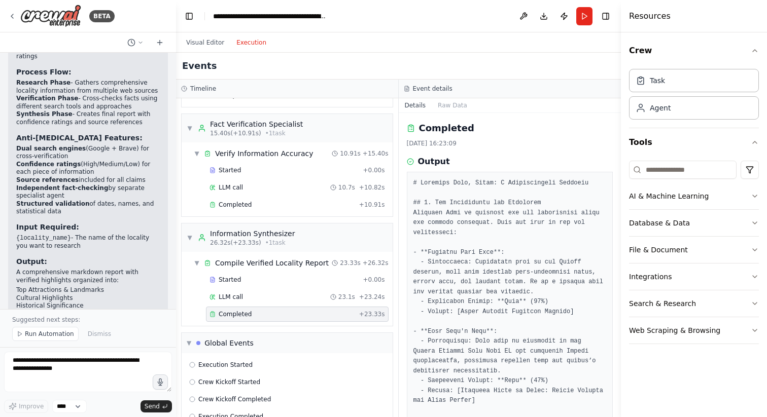
click at [43, 145] on li "Dual search engines (Google + Brave) for cross-verification" at bounding box center [88, 153] width 144 height 16
click at [60, 145] on li "Dual search engines (Google + Brave) for cross-verification" at bounding box center [88, 153] width 144 height 16
click at [42, 161] on strong "Confidence ratings" at bounding box center [48, 164] width 64 height 7
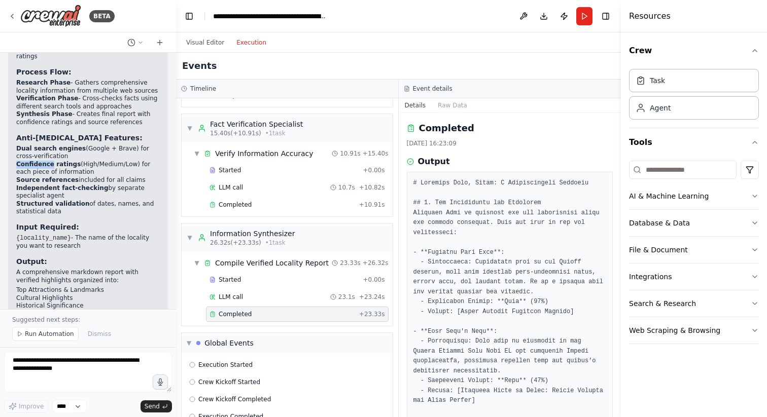
drag, startPoint x: 136, startPoint y: 156, endPoint x: 16, endPoint y: 155, distance: 120.2
click at [16, 177] on li "Source references included for all claims" at bounding box center [88, 181] width 144 height 8
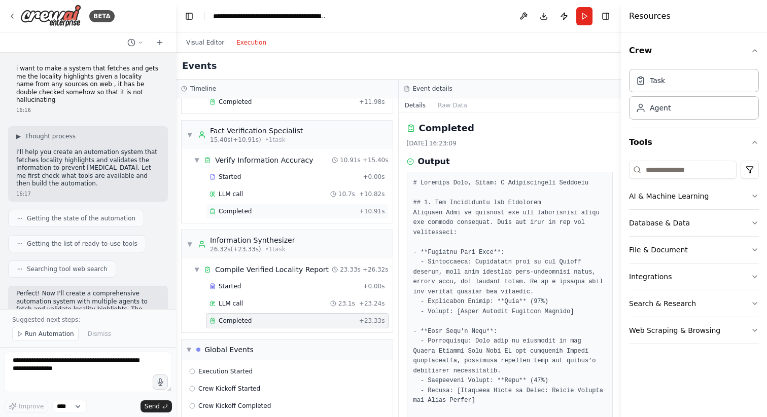
scroll to position [122, 0]
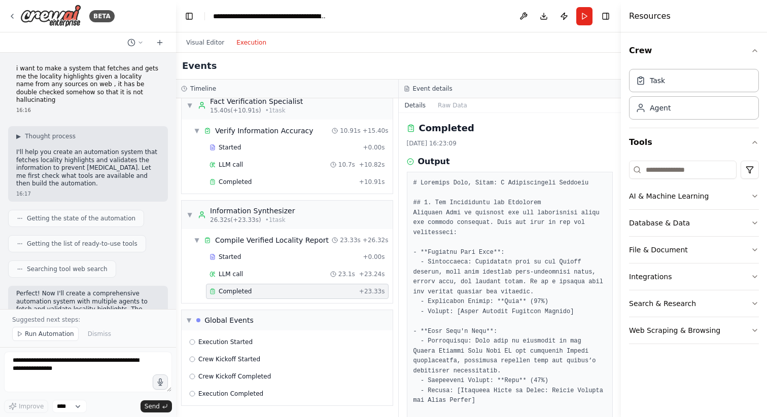
click at [459, 57] on div "Events" at bounding box center [398, 66] width 445 height 27
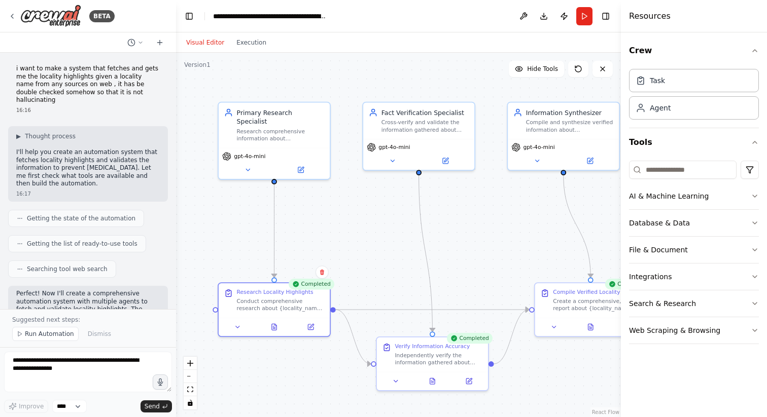
click at [220, 43] on button "Visual Editor" at bounding box center [205, 43] width 50 height 12
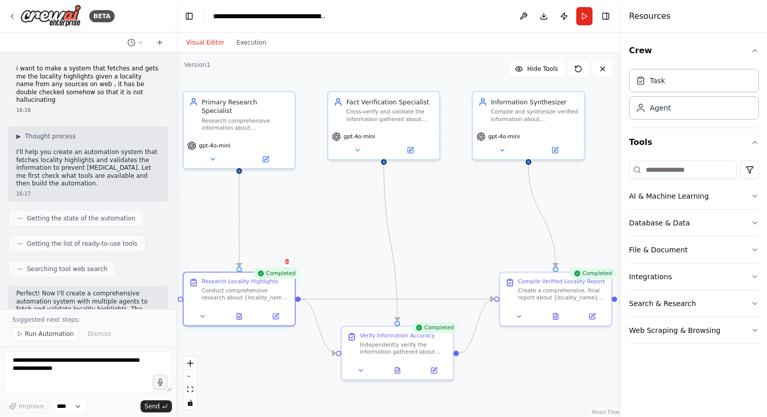
drag, startPoint x: 327, startPoint y: 83, endPoint x: 292, endPoint y: 73, distance: 36.6
click at [292, 73] on div ".deletable-edge-delete-btn { width: 20px; height: 20px; border: 0px solid #ffff…" at bounding box center [398, 235] width 445 height 365
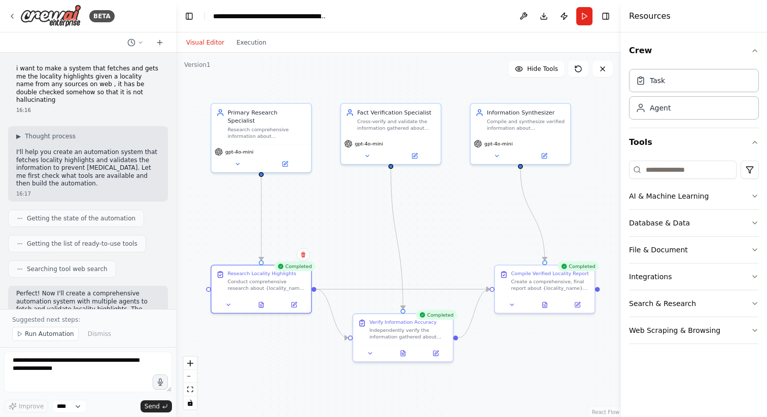
drag, startPoint x: 306, startPoint y: 77, endPoint x: 320, endPoint y: 89, distance: 18.7
click at [320, 90] on div ".deletable-edge-delete-btn { width: 20px; height: 20px; border: 0px solid #ffff…" at bounding box center [398, 235] width 445 height 365
